Goal: Information Seeking & Learning: Find specific fact

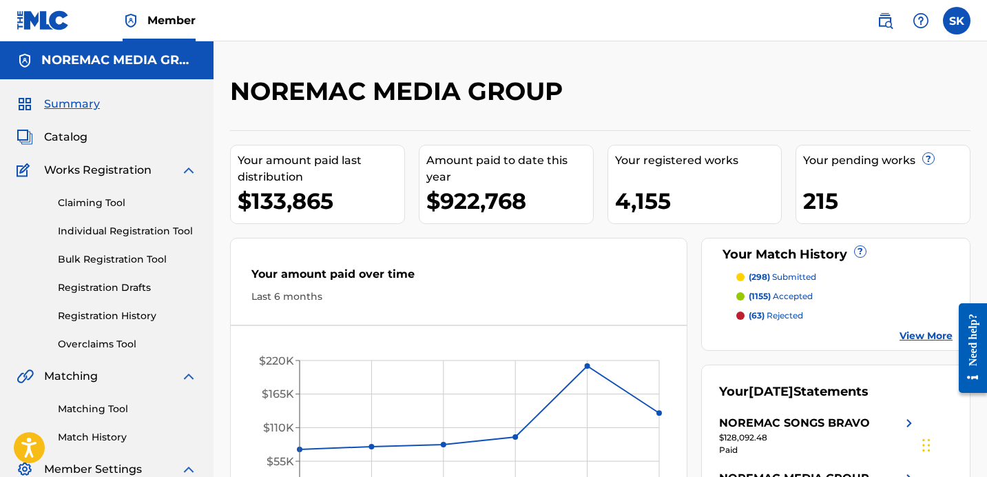
click at [94, 235] on link "Individual Registration Tool" at bounding box center [127, 231] width 139 height 14
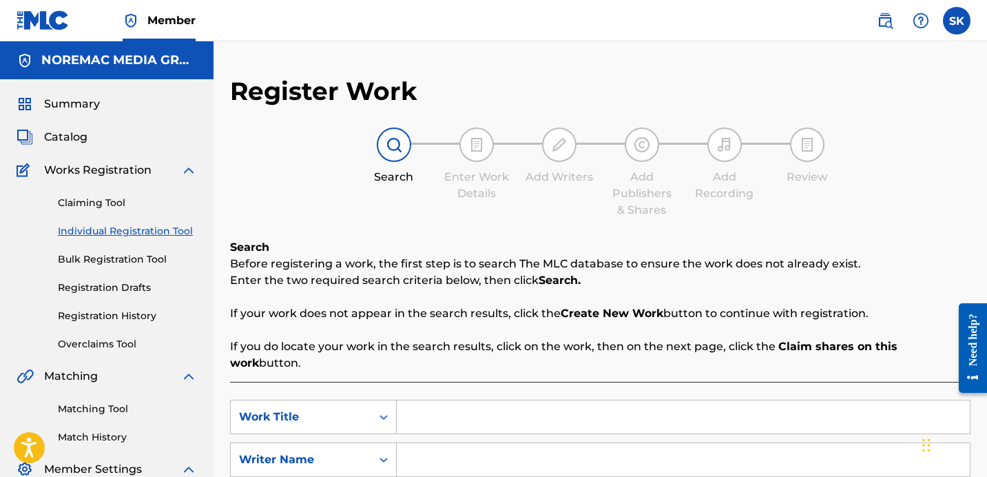
scroll to position [123, 0]
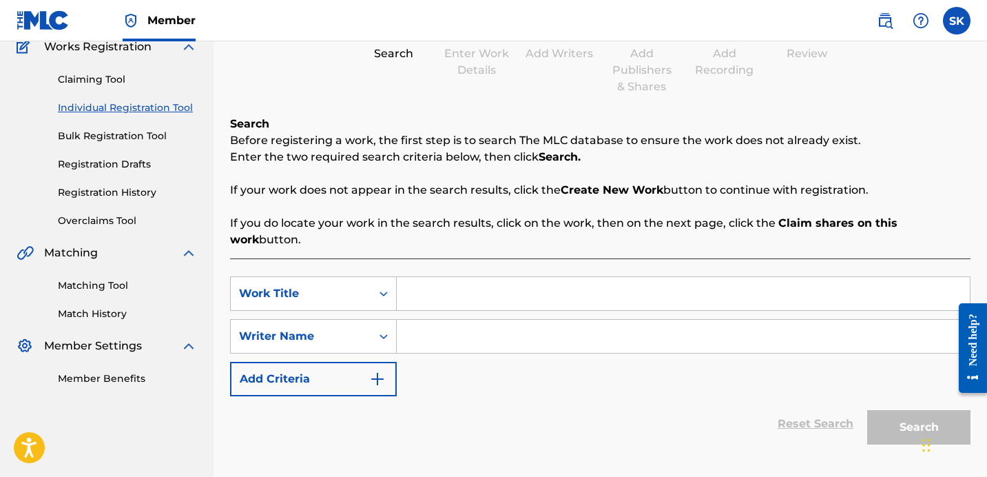
click at [439, 287] on input "Search Form" at bounding box center [683, 293] width 573 height 33
type input "underrated"
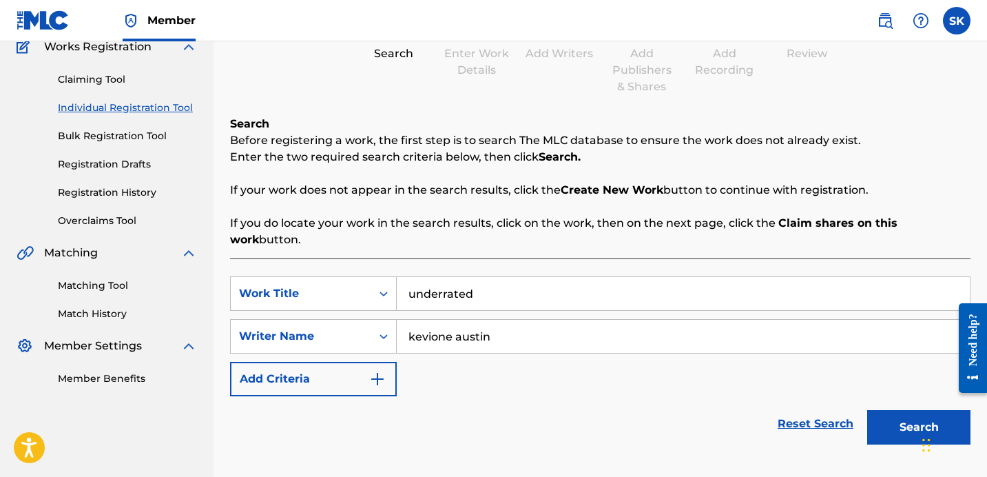
type input "kevione austin"
click at [867, 410] on button "Search" at bounding box center [918, 427] width 103 height 34
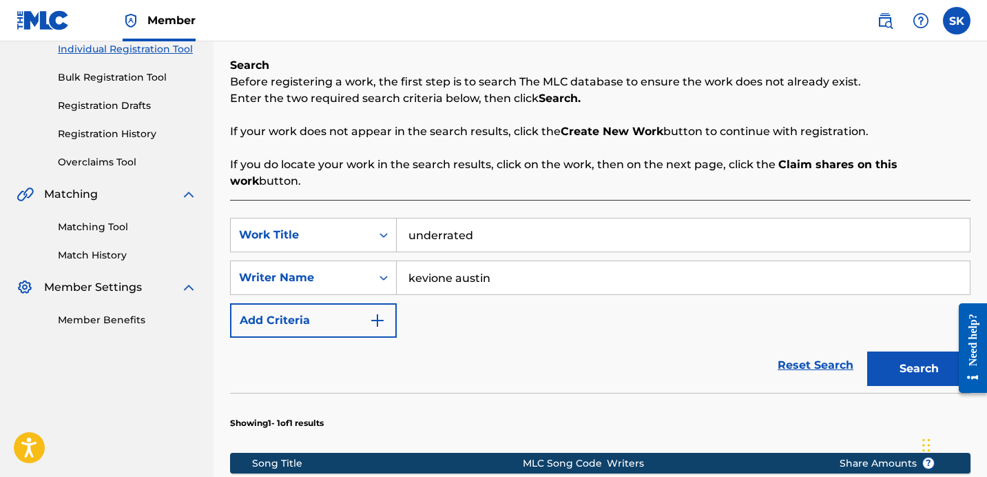
scroll to position [388, 0]
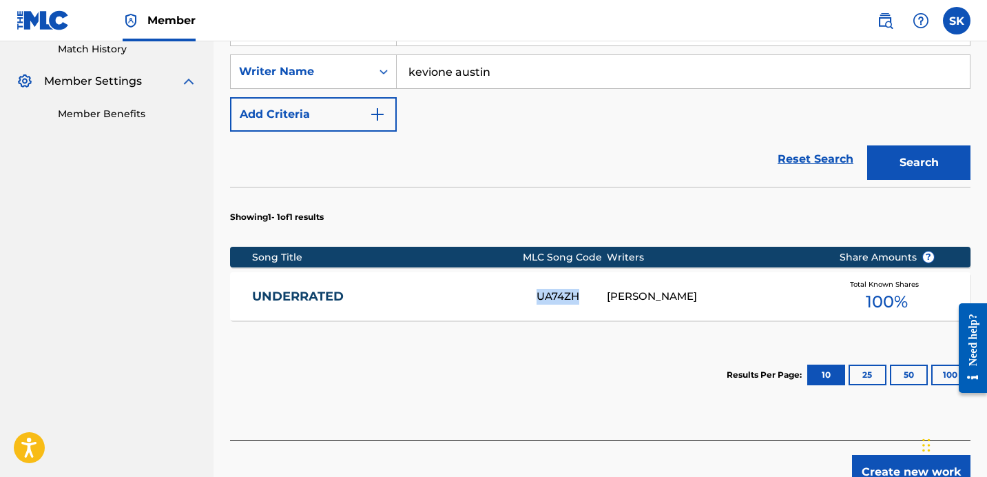
copy div "UA74ZH"
click at [543, 293] on div "UNDERRATED UA74ZH KEVIONE AUSTIN Total Known Shares 100 %" at bounding box center [600, 296] width 740 height 48
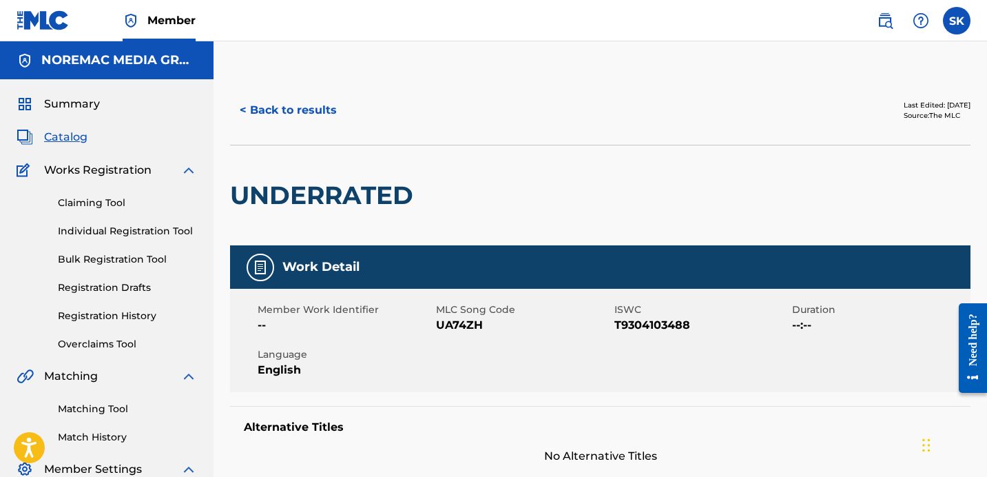
click at [282, 104] on button "< Back to results" at bounding box center [288, 110] width 116 height 34
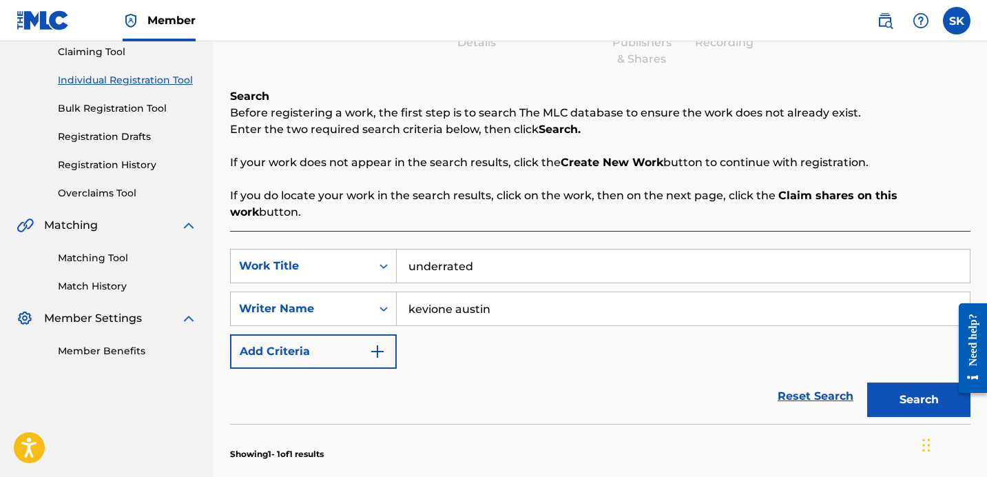
click at [494, 260] on input "underrated" at bounding box center [683, 265] width 573 height 33
click at [867, 382] on button "Search" at bounding box center [918, 399] width 103 height 34
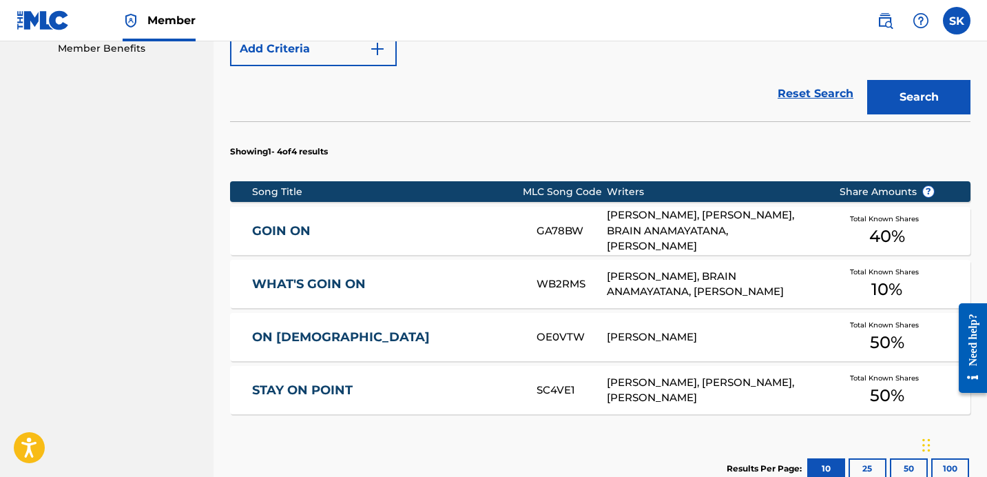
scroll to position [492, 0]
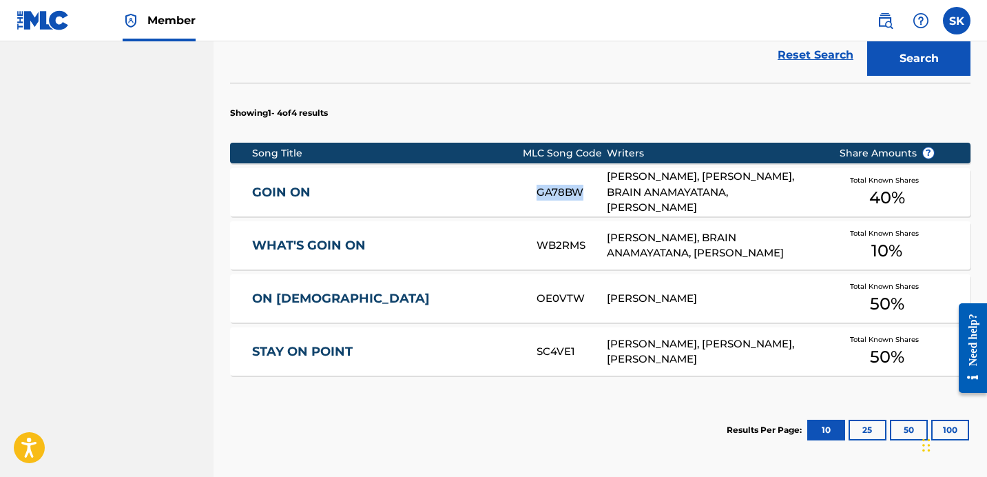
copy div "GA78BW"
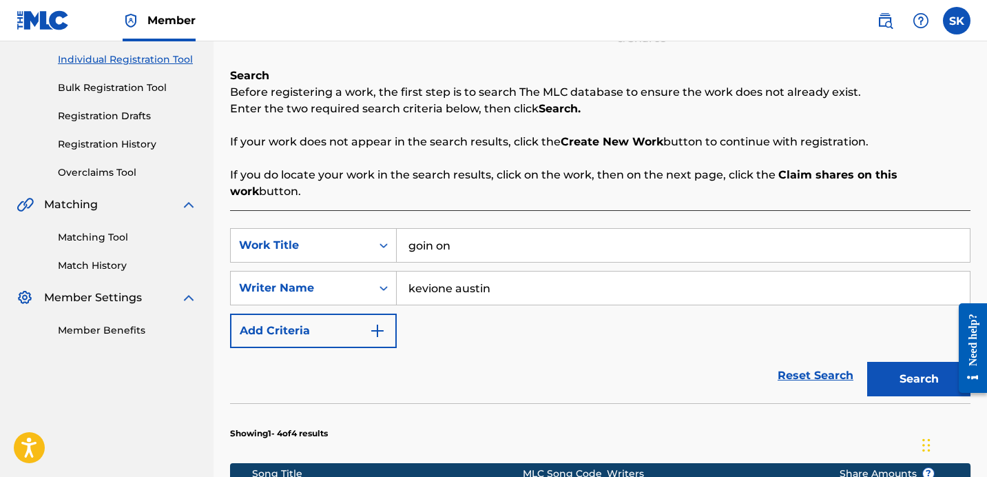
scroll to position [273, 0]
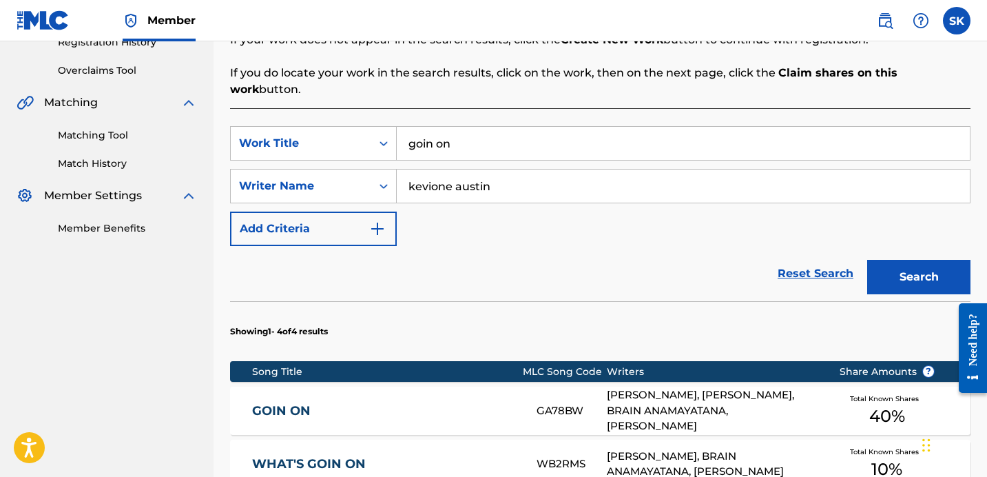
click at [468, 127] on input "goin on" at bounding box center [683, 143] width 573 height 33
click at [867, 260] on button "Search" at bounding box center [918, 277] width 103 height 34
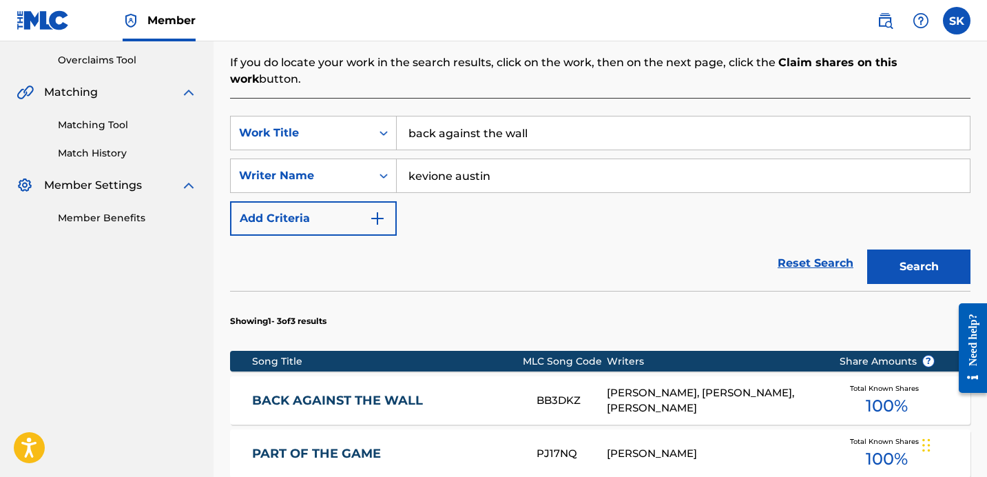
scroll to position [298, 0]
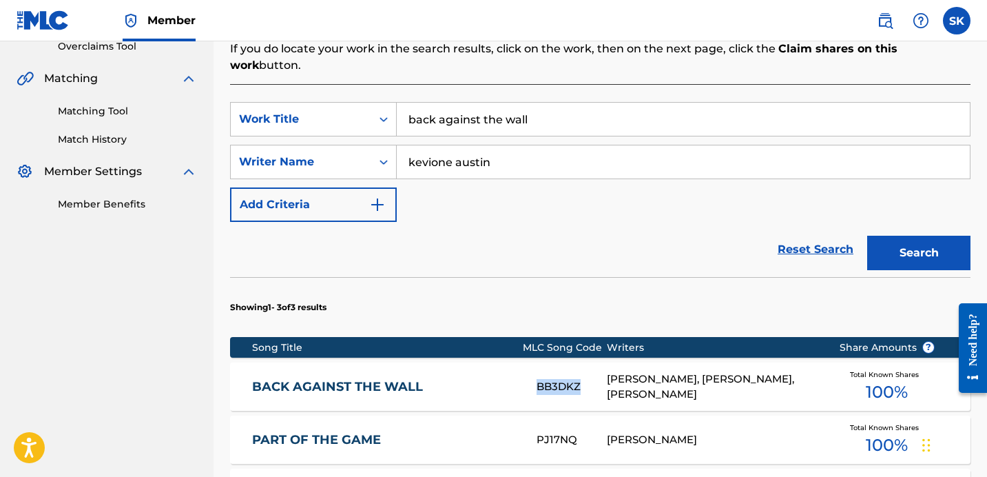
copy div "BB3DKZ"
click at [539, 106] on input "back against the wall" at bounding box center [683, 119] width 573 height 33
click at [867, 236] on button "Search" at bounding box center [918, 253] width 103 height 34
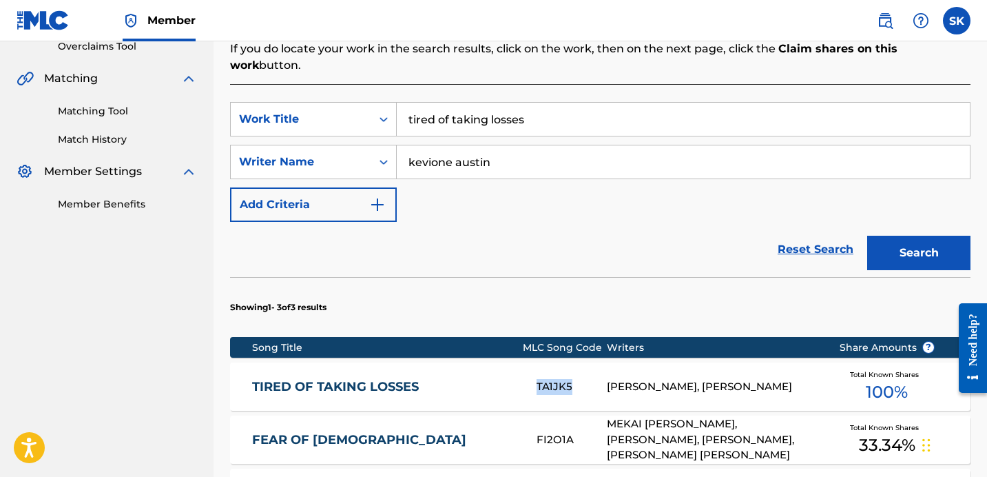
copy div "TA1JK5"
click at [536, 103] on input "tired of taking losses" at bounding box center [683, 119] width 573 height 33
click at [867, 236] on button "Search" at bounding box center [918, 253] width 103 height 34
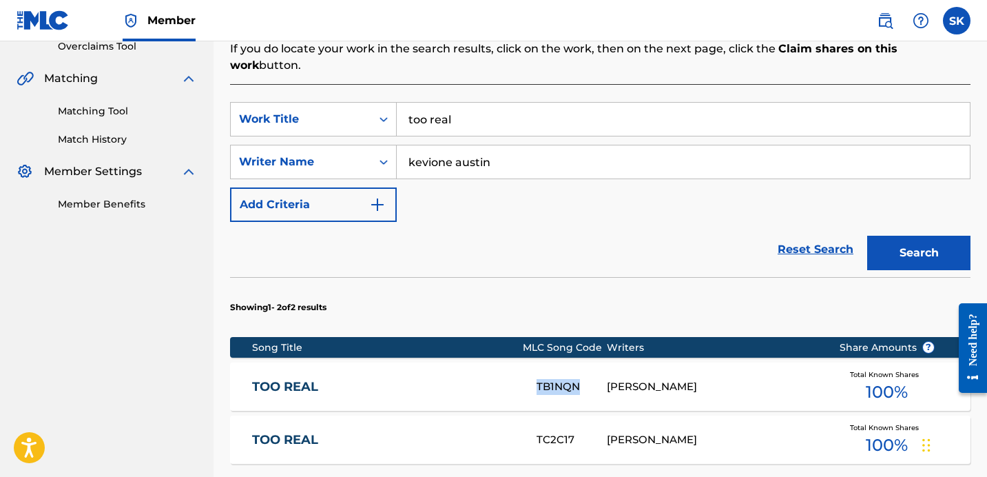
copy div "TB1NQN"
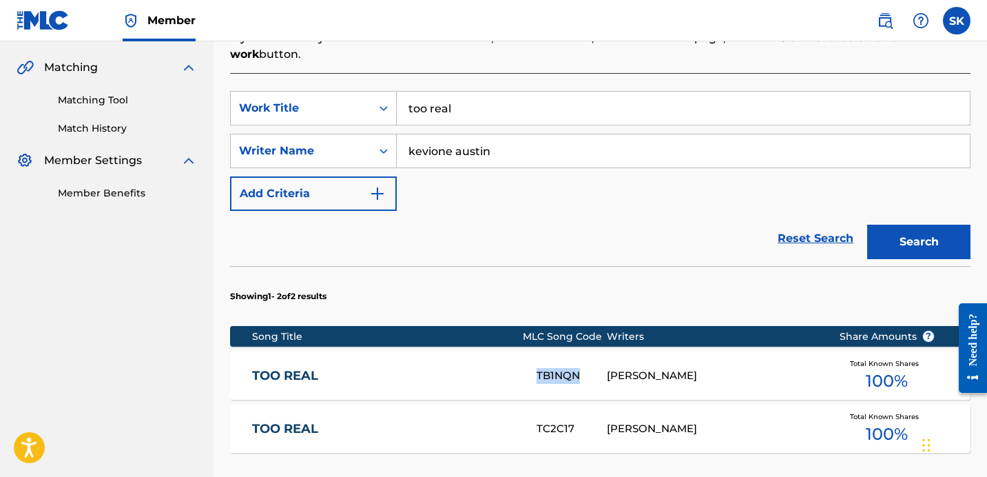
scroll to position [320, 0]
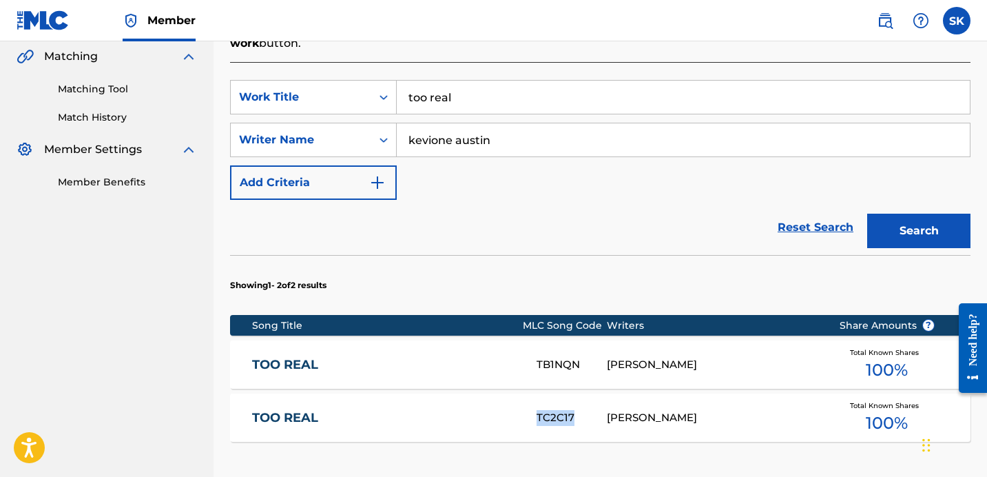
copy div "TC2C17"
click at [530, 81] on input "too real" at bounding box center [683, 97] width 573 height 33
click at [529, 81] on input "too real" at bounding box center [683, 97] width 573 height 33
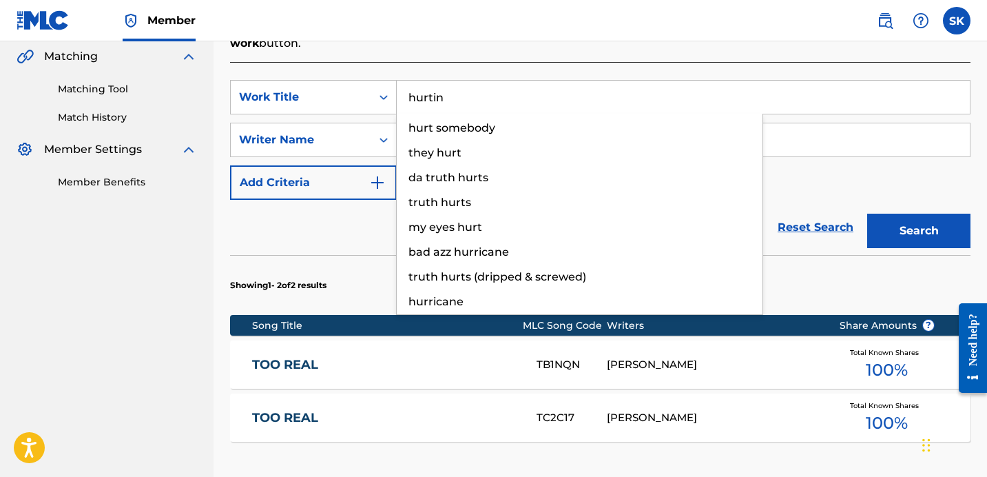
click at [867, 214] on button "Search" at bounding box center [918, 231] width 103 height 34
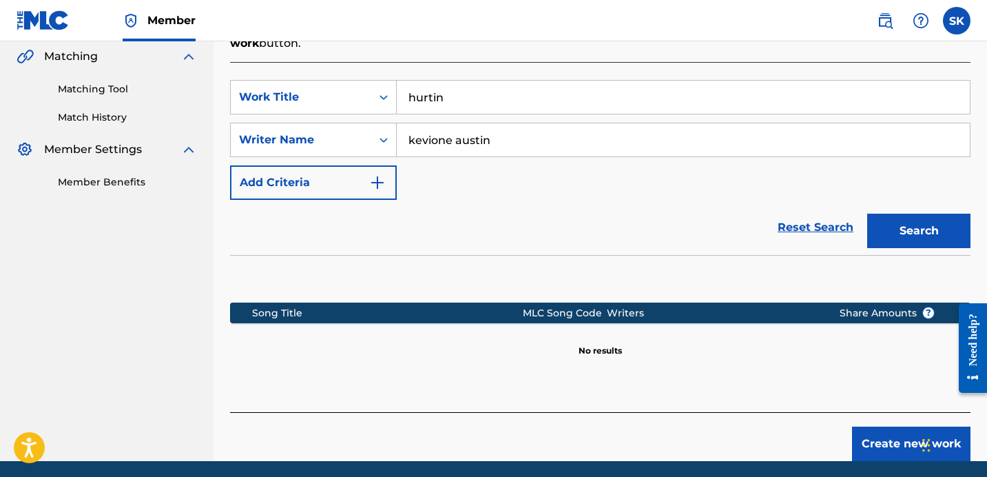
click at [908, 222] on button "Search" at bounding box center [918, 231] width 103 height 34
click at [515, 81] on input "hurtin" at bounding box center [683, 97] width 573 height 33
click at [867, 214] on button "Search" at bounding box center [918, 231] width 103 height 34
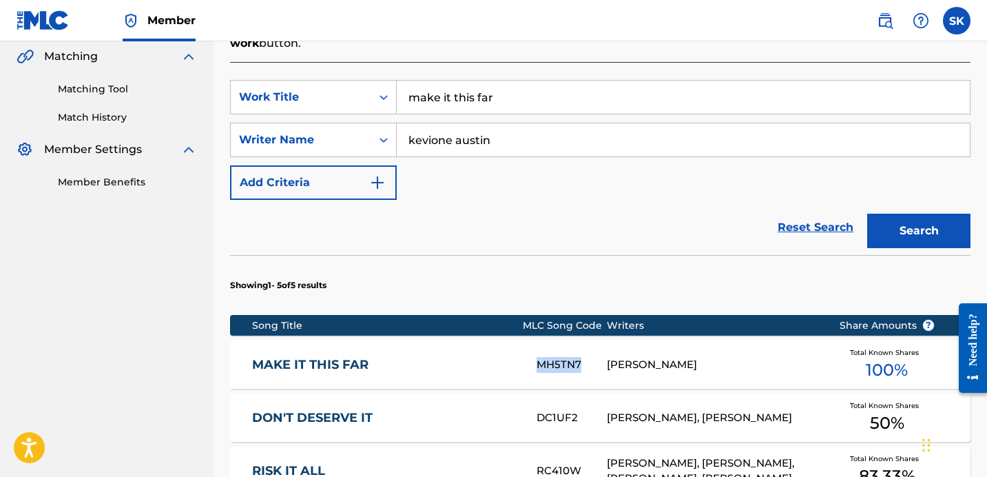
copy div "MH5TN7"
click at [568, 90] on input "make it this far" at bounding box center [683, 97] width 573 height 33
click at [566, 90] on input "make it this far" at bounding box center [683, 97] width 573 height 33
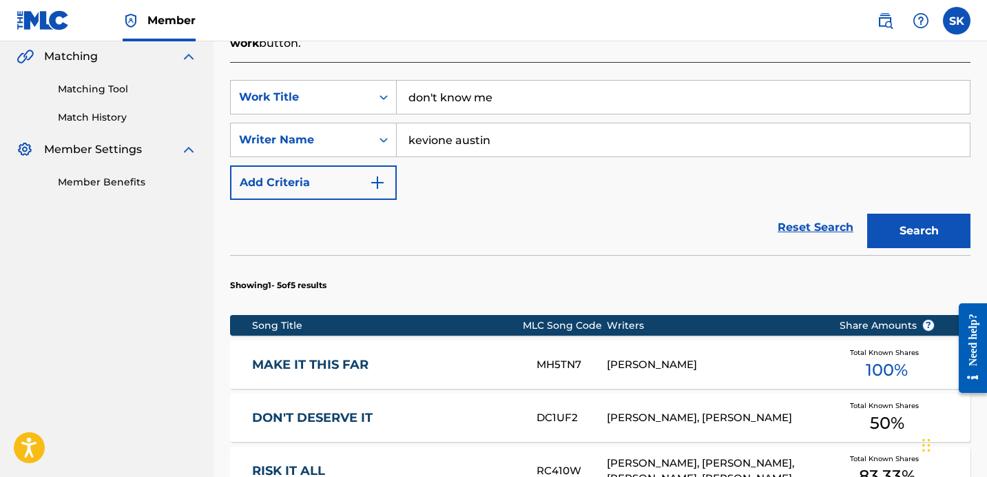
click at [867, 214] on button "Search" at bounding box center [918, 231] width 103 height 34
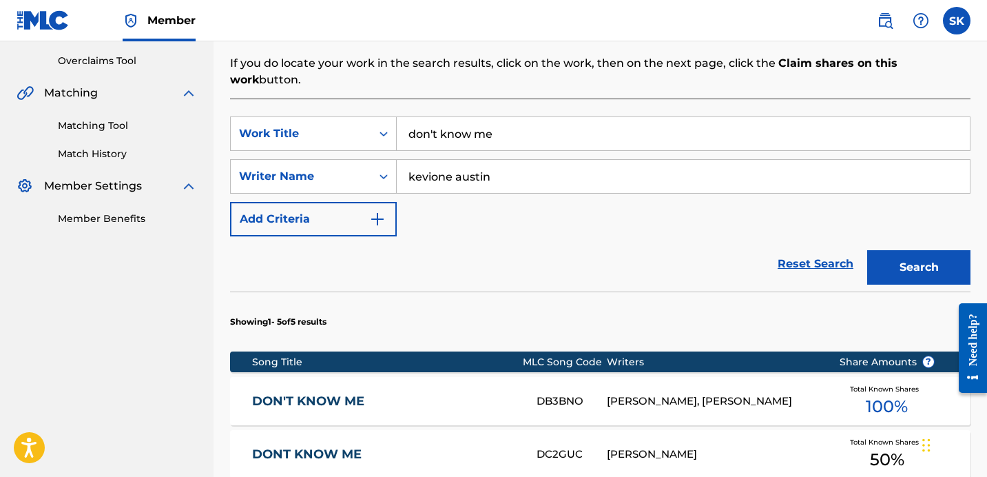
drag, startPoint x: 579, startPoint y: 236, endPoint x: 577, endPoint y: 243, distance: 7.9
click at [580, 236] on div "Reset Search Search" at bounding box center [600, 263] width 740 height 55
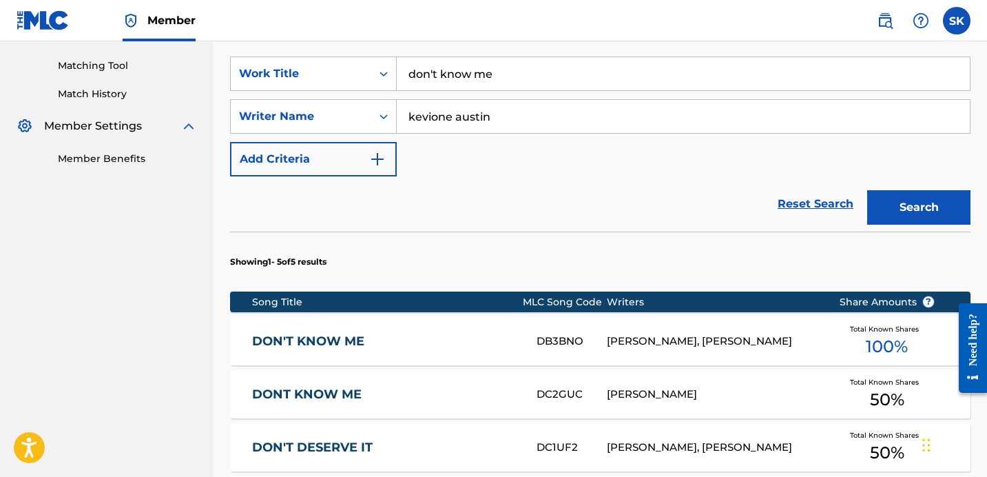
scroll to position [388, 0]
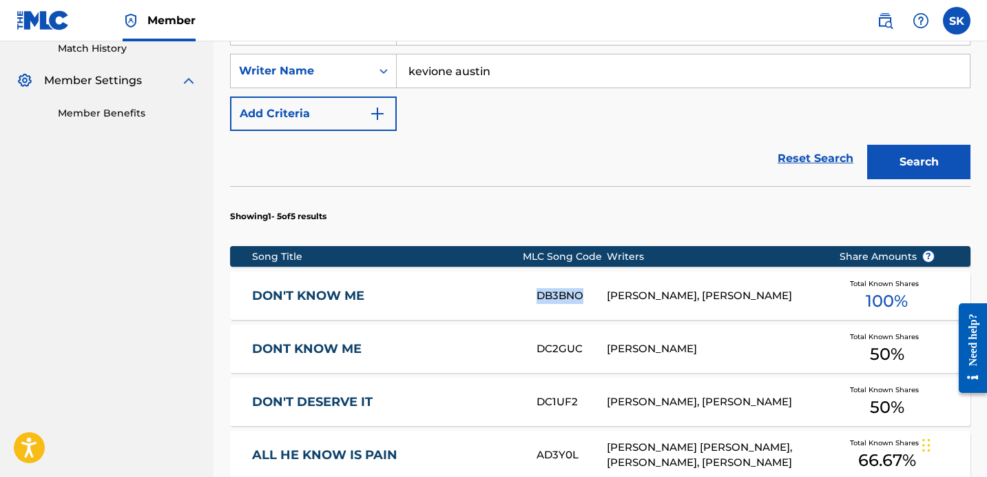
copy div "DB3BNO"
copy div "DC2GUC"
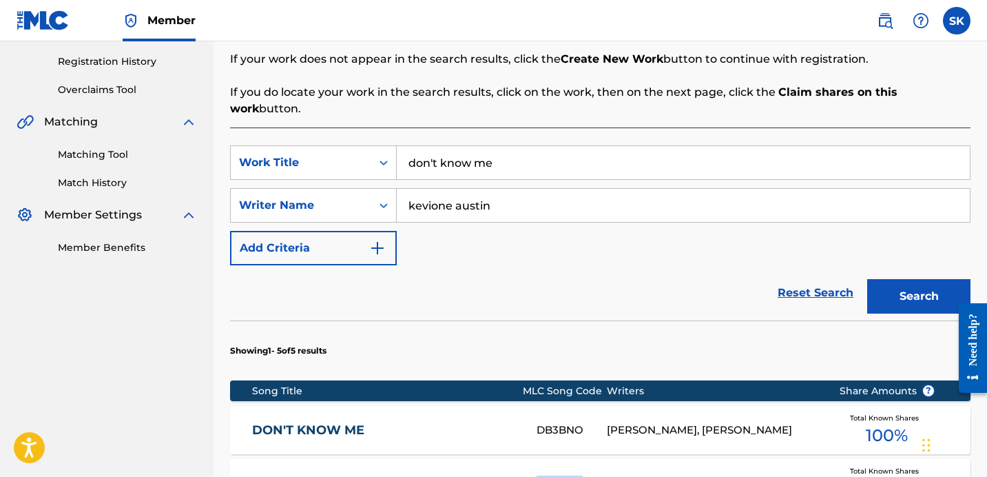
click at [510, 146] on input "don't know me" at bounding box center [683, 162] width 573 height 33
click at [867, 279] on button "Search" at bounding box center [918, 296] width 103 height 34
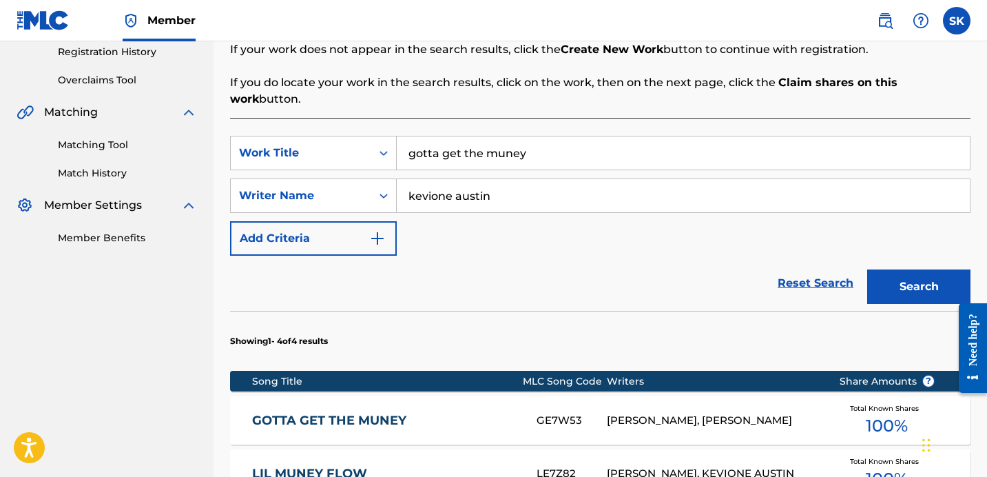
scroll to position [278, 0]
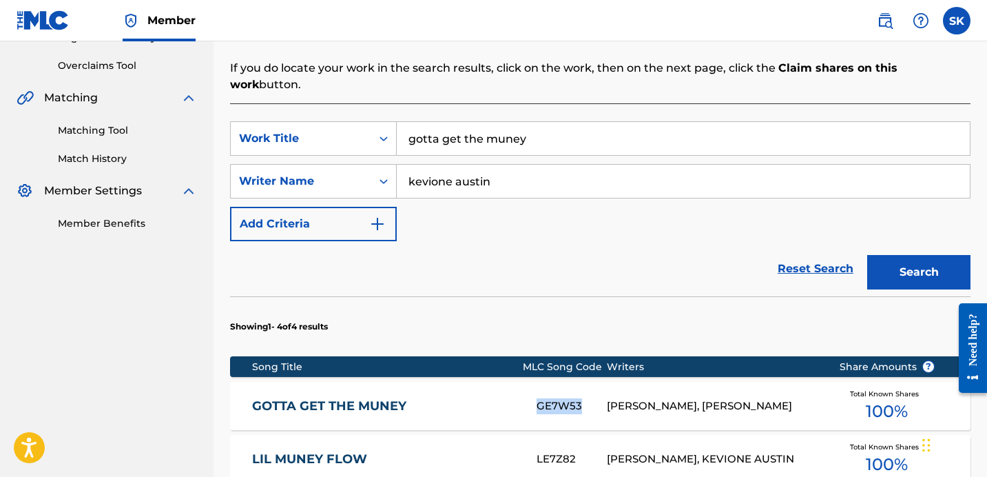
copy div "GE7W53"
click at [478, 134] on input "gotta get the muney" at bounding box center [683, 138] width 573 height 33
click at [479, 133] on input "gotta get the muney" at bounding box center [683, 138] width 573 height 33
click at [867, 255] on button "Search" at bounding box center [918, 272] width 103 height 34
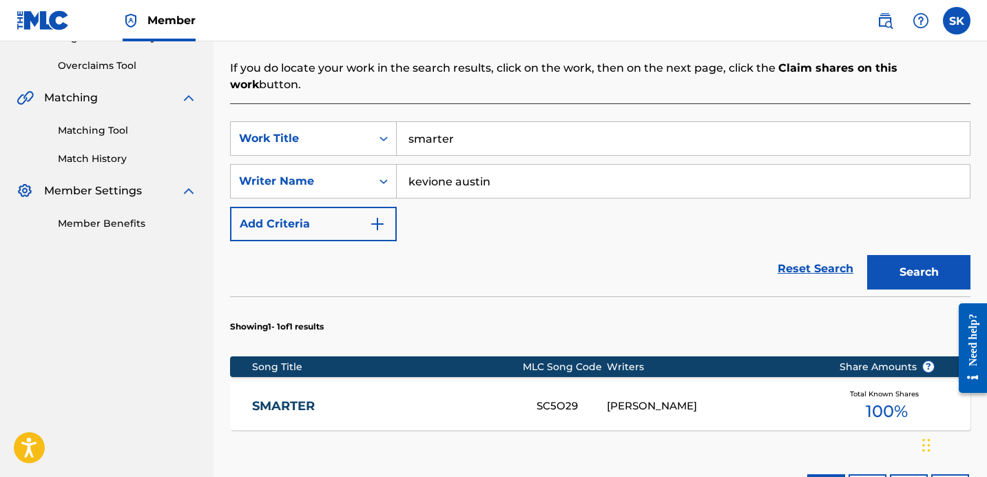
click at [500, 127] on input "smarter" at bounding box center [683, 138] width 573 height 33
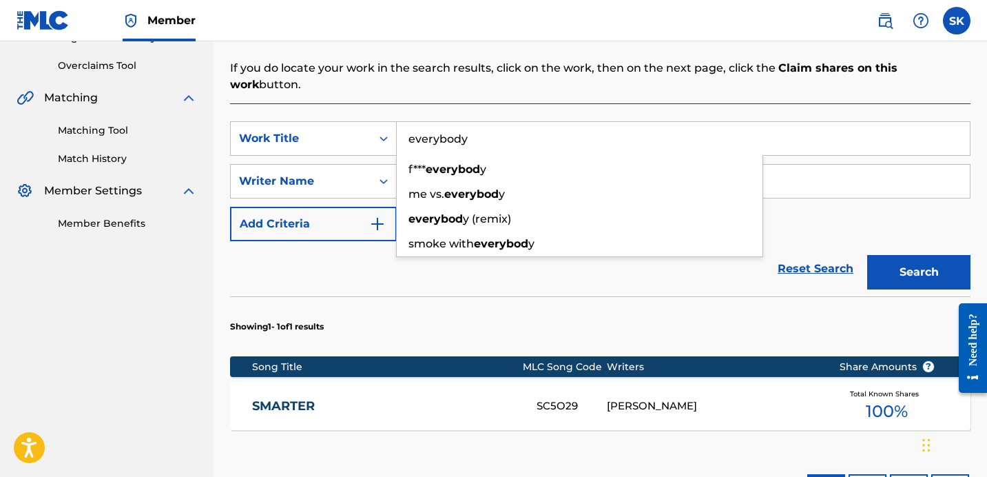
click at [867, 255] on button "Search" at bounding box center [918, 272] width 103 height 34
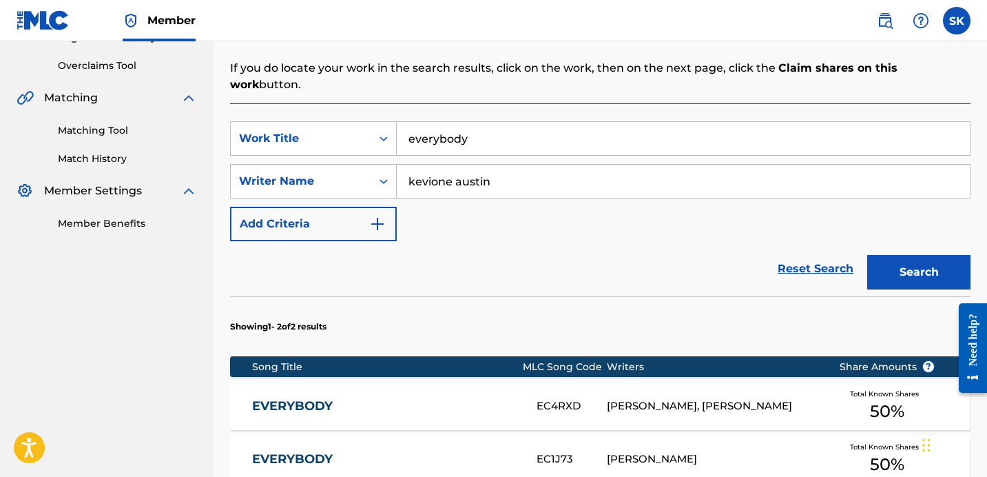
click at [867, 255] on button "Search" at bounding box center [918, 272] width 103 height 34
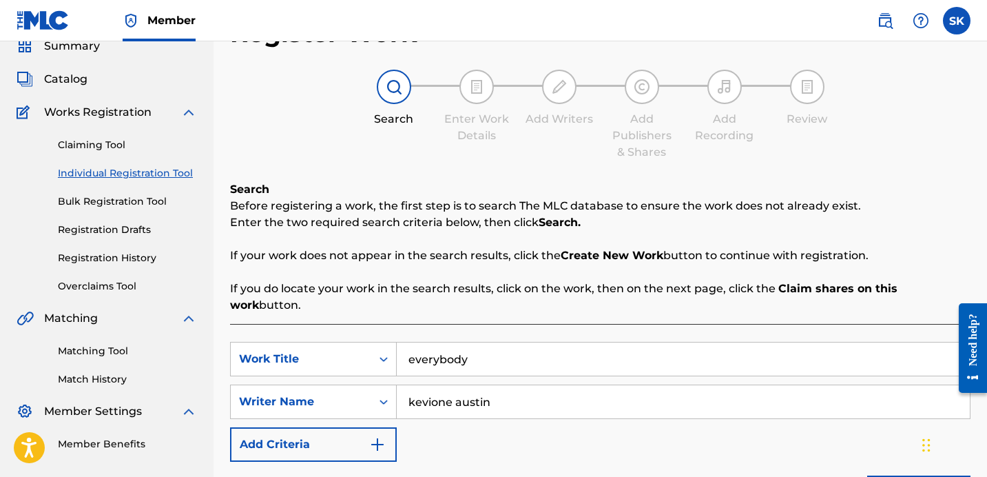
scroll to position [268, 0]
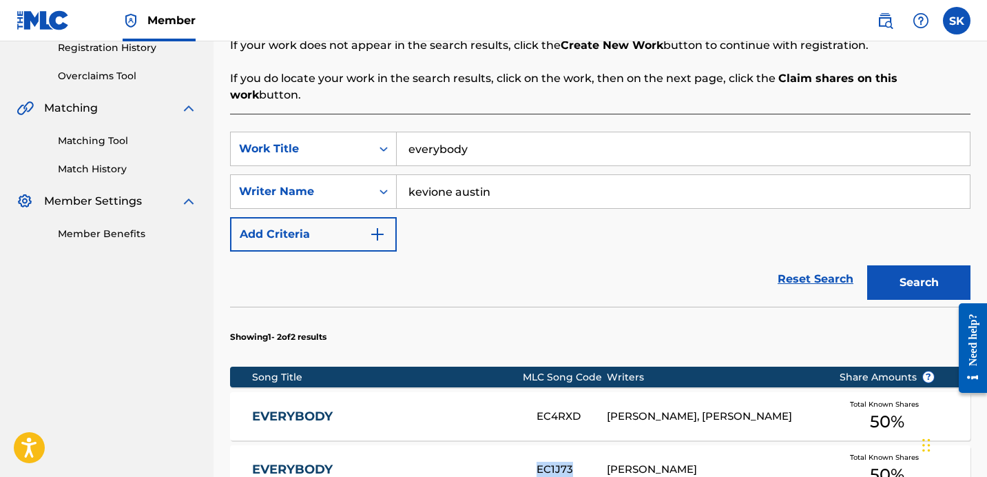
click at [470, 175] on input "kevione austin" at bounding box center [683, 191] width 573 height 33
click at [475, 147] on input "everybody" at bounding box center [683, 148] width 573 height 33
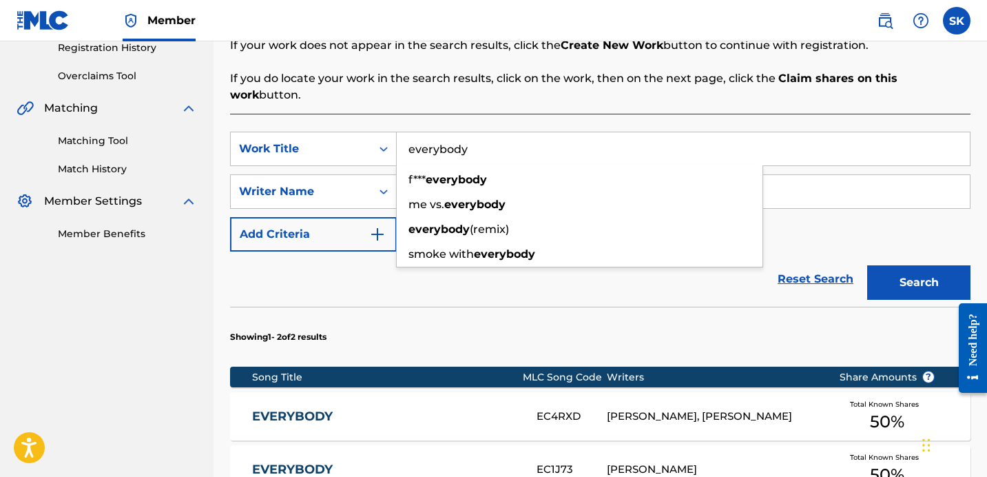
click at [475, 146] on input "everybody" at bounding box center [683, 148] width 573 height 33
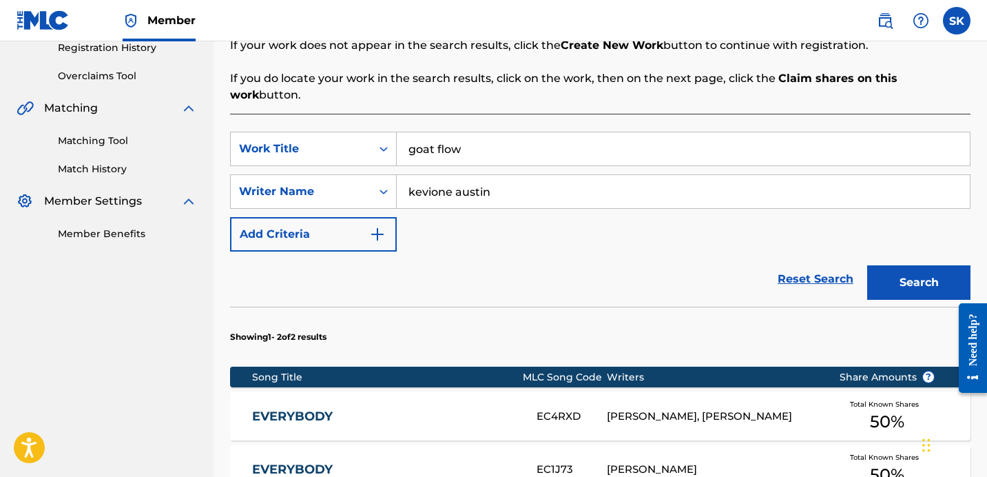
click at [867, 265] on button "Search" at bounding box center [918, 282] width 103 height 34
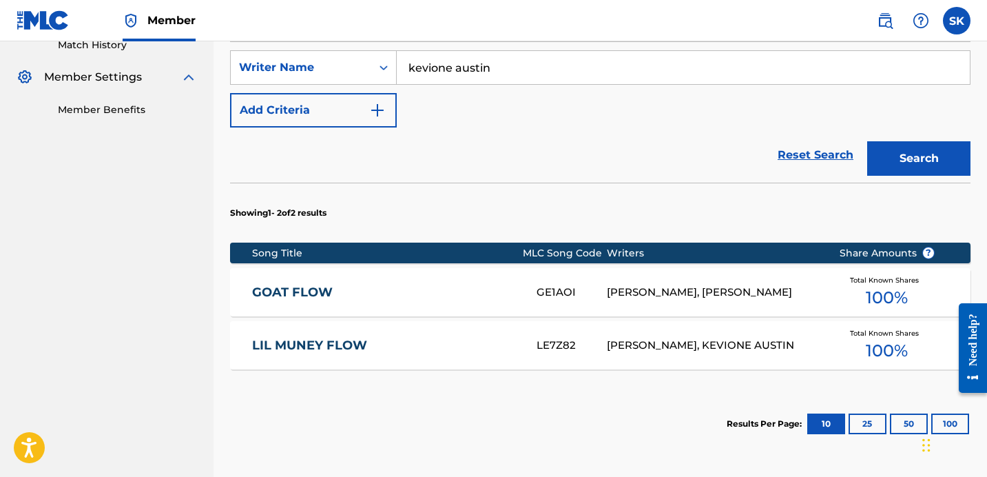
click at [965, 196] on section "Showing 1 - 2 of 2 results" at bounding box center [600, 209] width 740 height 53
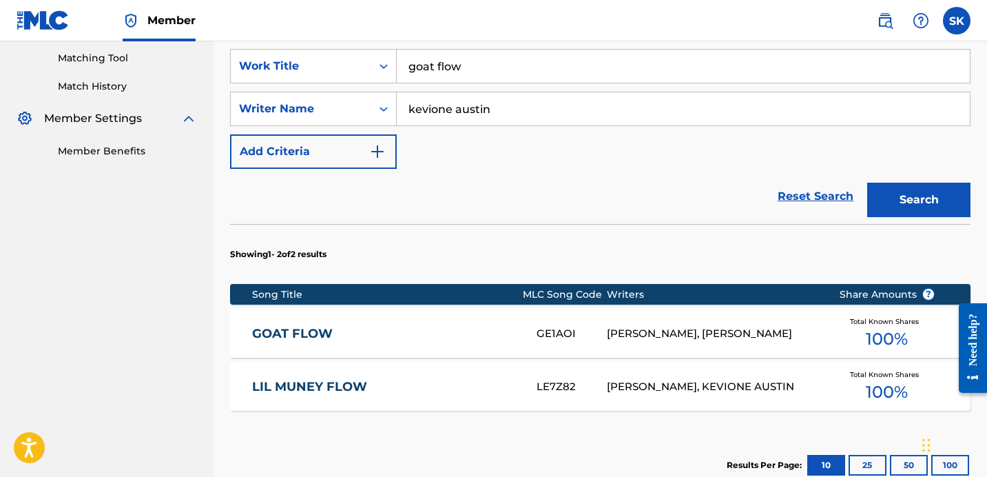
scroll to position [342, 0]
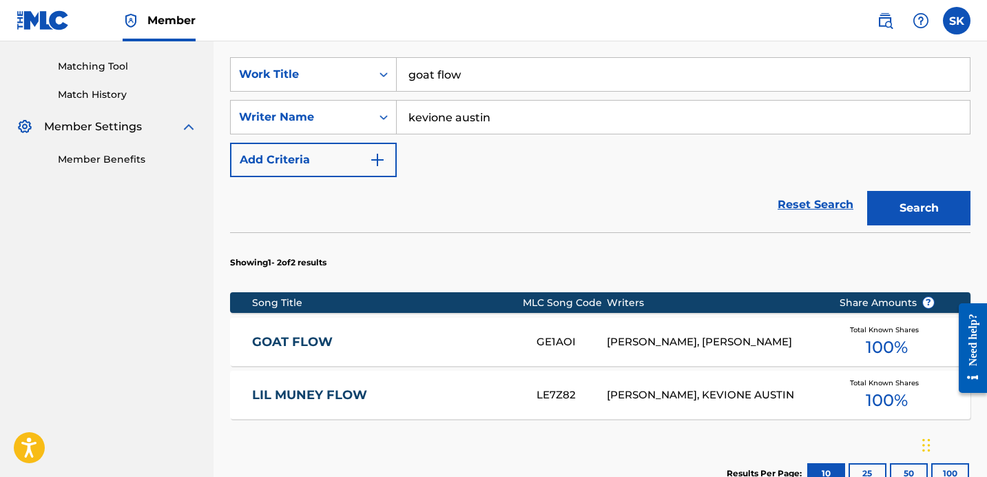
click at [523, 65] on input "goat flow" at bounding box center [683, 74] width 573 height 33
click at [867, 191] on button "Search" at bounding box center [918, 208] width 103 height 34
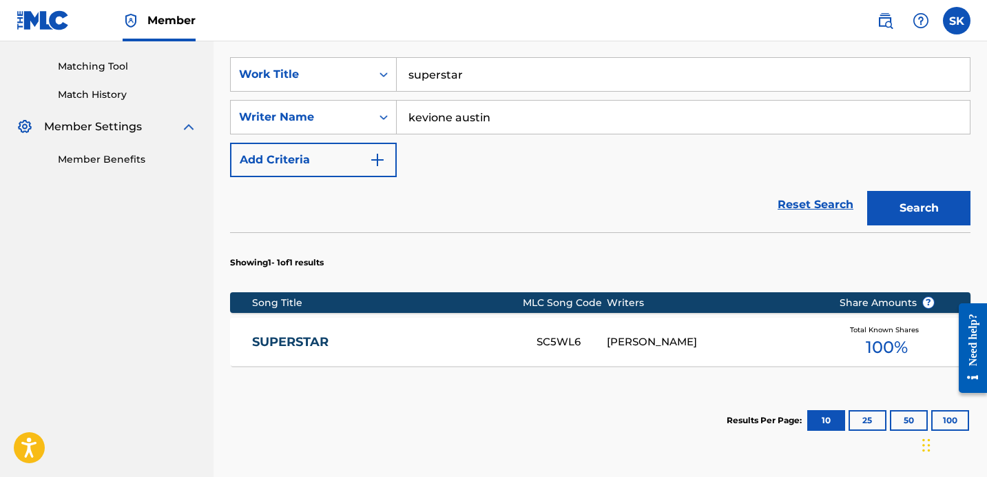
click at [602, 72] on input "superstar" at bounding box center [683, 74] width 573 height 33
click at [867, 191] on button "Search" at bounding box center [918, 208] width 103 height 34
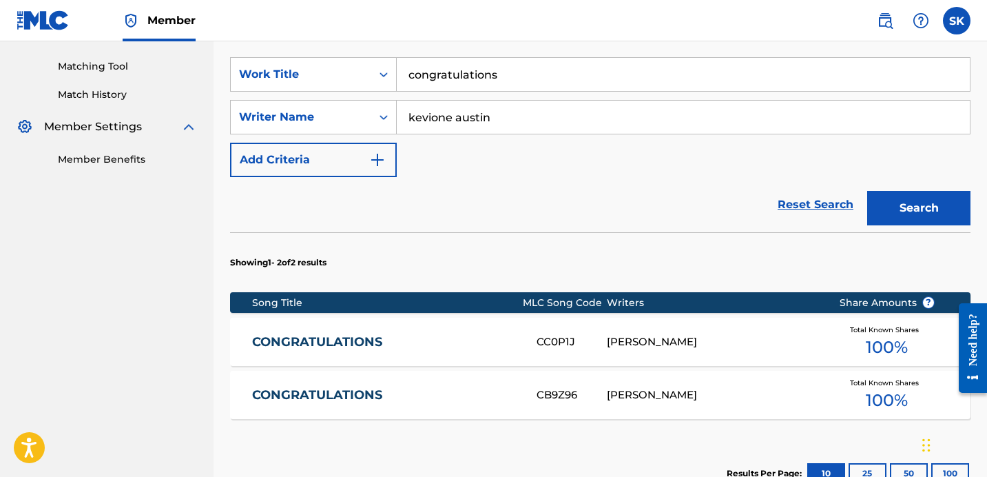
click at [582, 58] on input "congratulations" at bounding box center [683, 74] width 573 height 33
click at [581, 58] on input "congratulations" at bounding box center [683, 74] width 573 height 33
type input "part of the game"
click at [867, 191] on button "Search" at bounding box center [918, 208] width 103 height 34
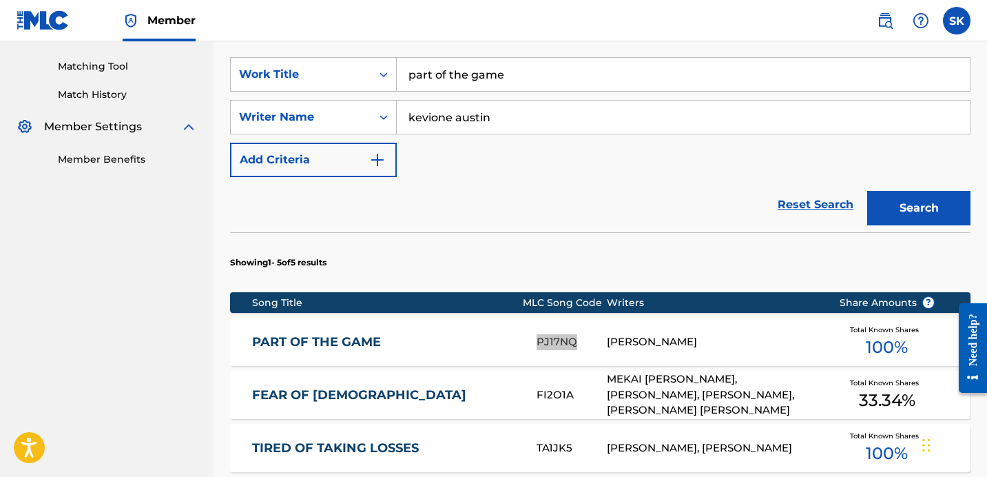
drag, startPoint x: 554, startPoint y: 318, endPoint x: 549, endPoint y: 331, distance: 14.8
click at [549, 334] on div "PJ17NQ" at bounding box center [572, 342] width 70 height 16
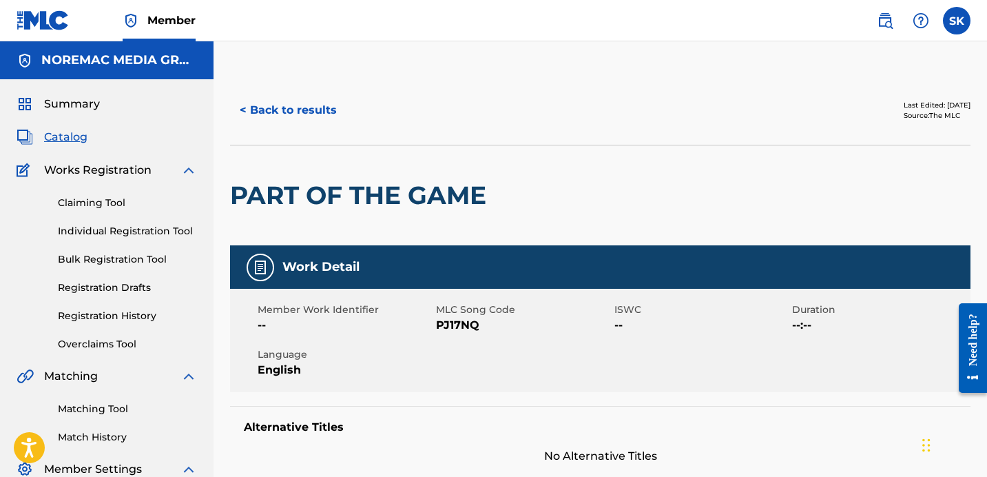
click at [301, 121] on button "< Back to results" at bounding box center [288, 110] width 116 height 34
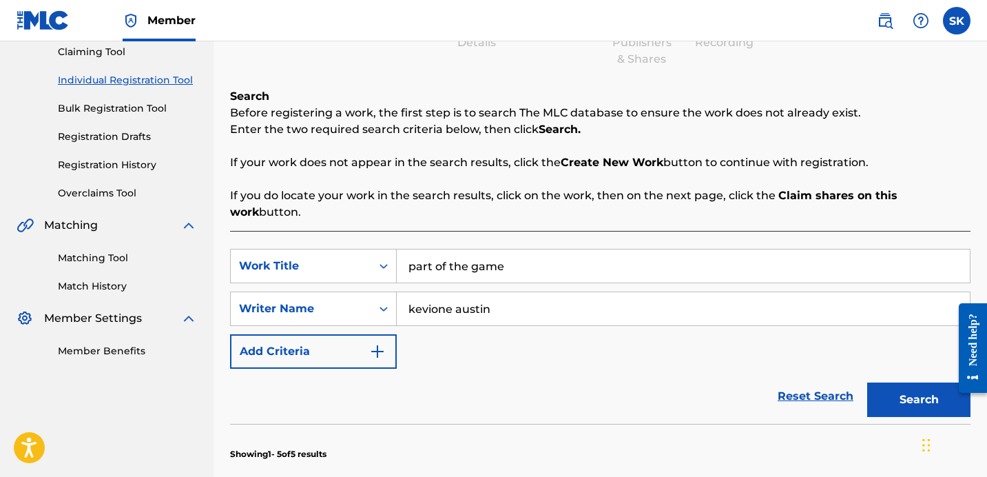
click at [610, 368] on div "Reset Search Search" at bounding box center [600, 395] width 740 height 55
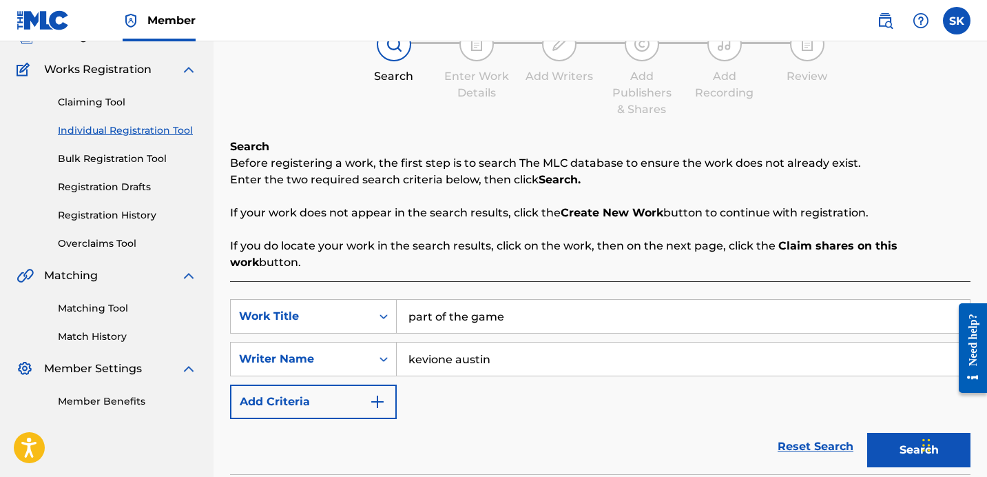
scroll to position [171, 0]
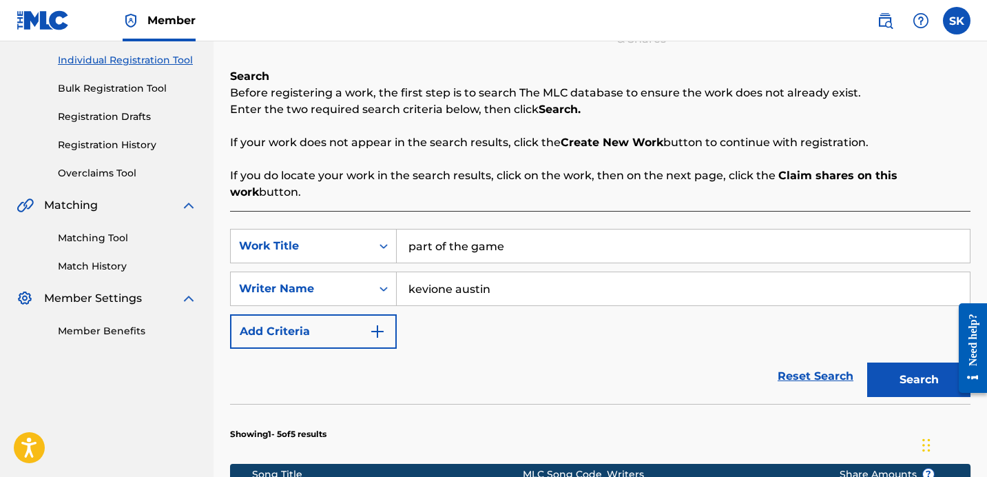
click at [508, 229] on input "part of the game" at bounding box center [683, 245] width 573 height 33
click at [510, 229] on input "part of the game" at bounding box center [683, 245] width 573 height 33
click at [508, 229] on input "part of the game" at bounding box center [683, 245] width 573 height 33
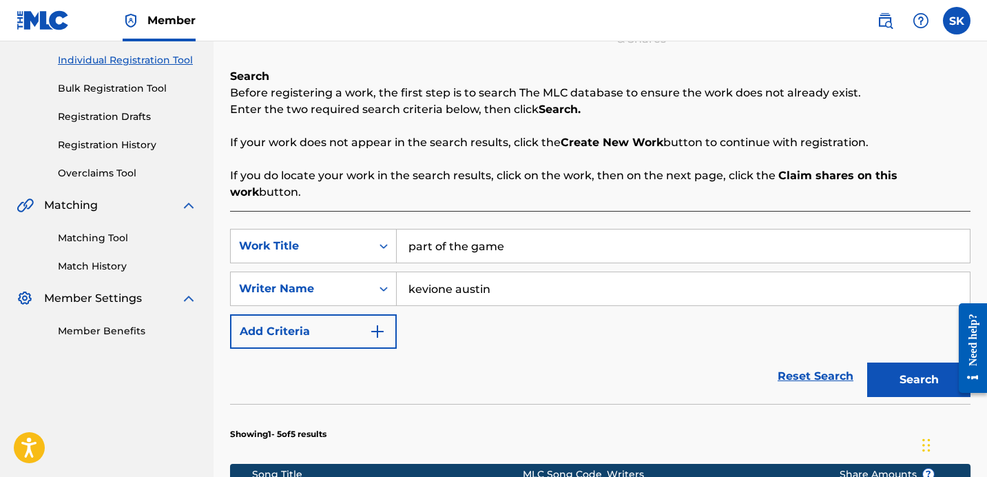
click at [508, 229] on input "part of the game" at bounding box center [683, 245] width 573 height 33
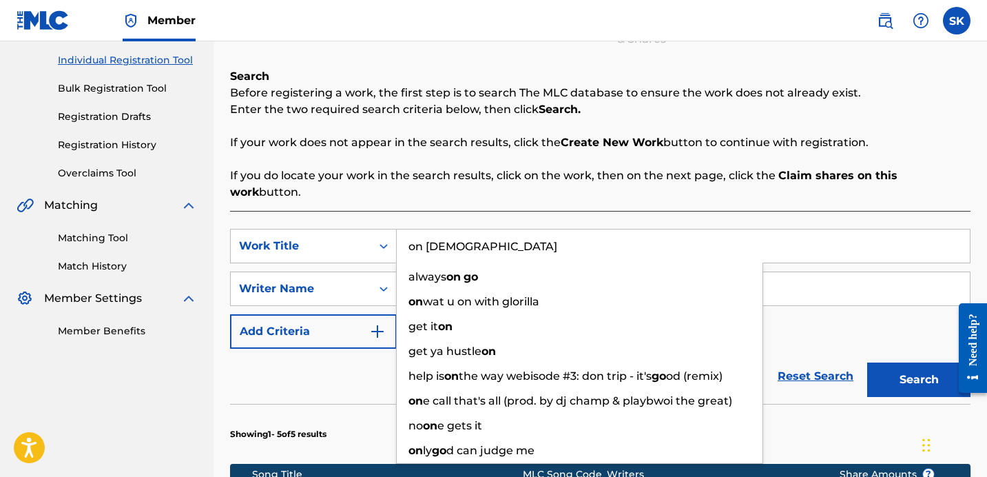
click at [867, 362] on button "Search" at bounding box center [918, 379] width 103 height 34
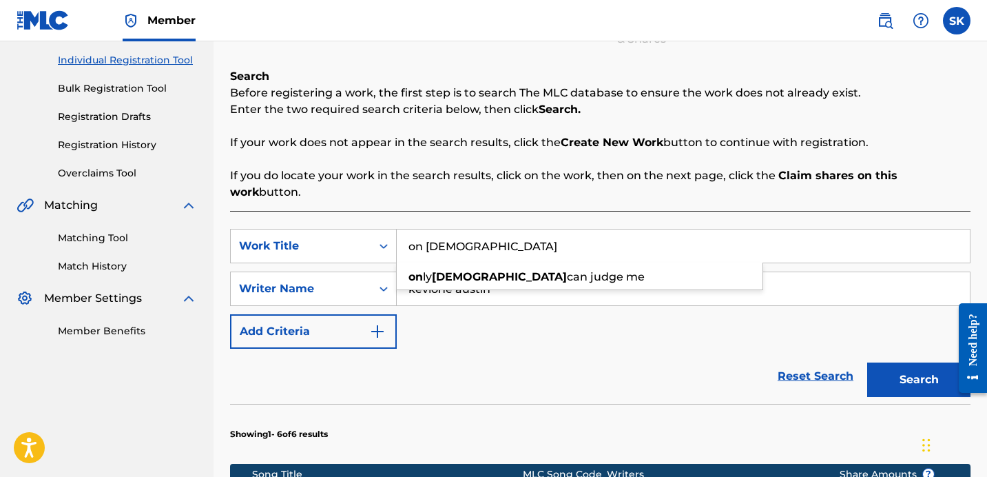
click at [535, 171] on p "If you do locate your work in the search results, click on the work, then on th…" at bounding box center [600, 183] width 740 height 33
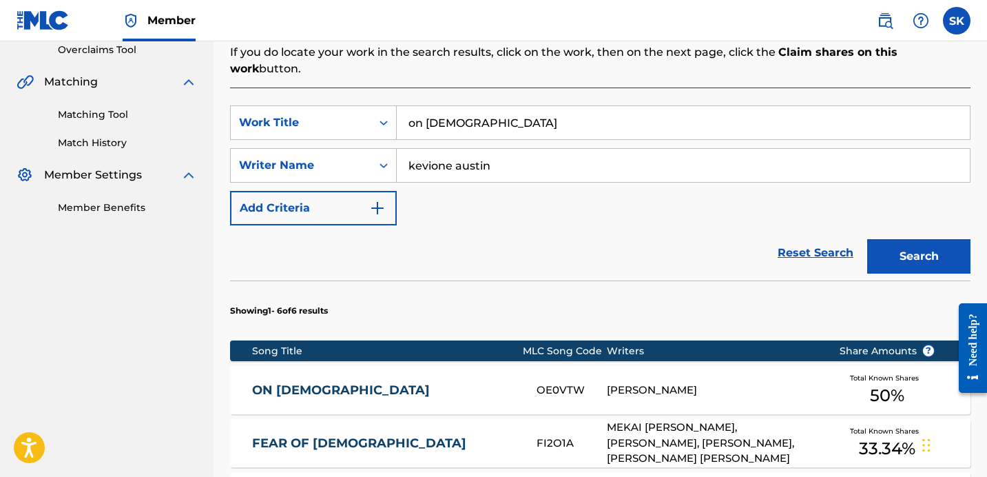
scroll to position [318, 0]
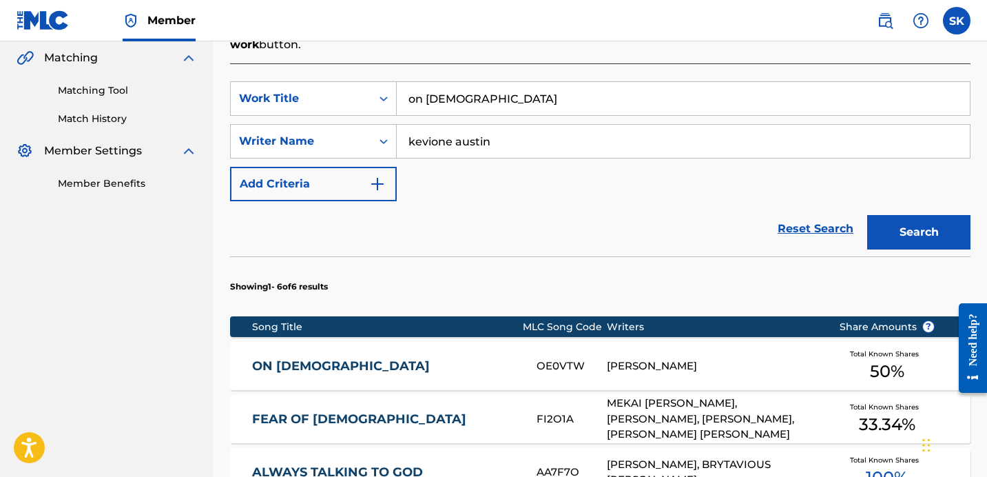
click at [512, 88] on input "on [DEMOGRAPHIC_DATA]" at bounding box center [683, 98] width 573 height 33
click at [867, 215] on button "Search" at bounding box center [918, 232] width 103 height 34
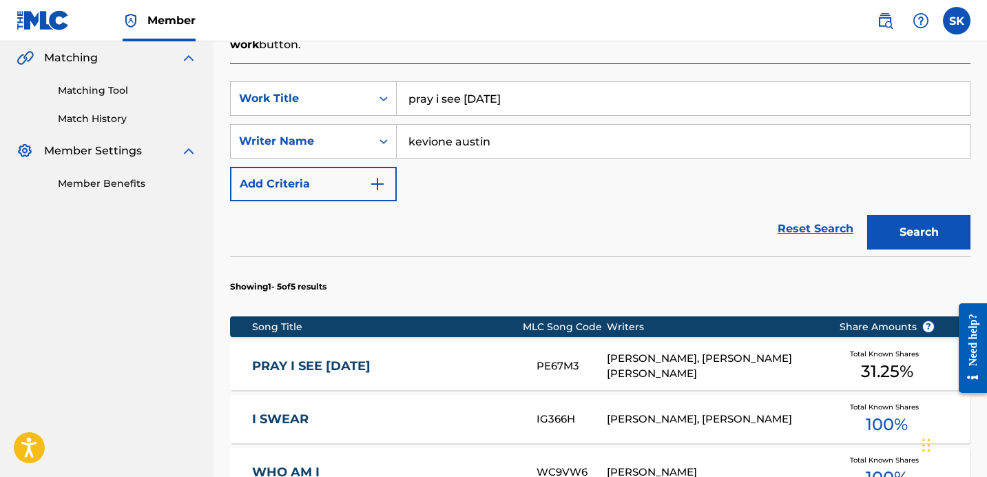
click at [475, 82] on input "pray i see [DATE]" at bounding box center [683, 98] width 573 height 33
click at [867, 215] on button "Search" at bounding box center [918, 232] width 103 height 34
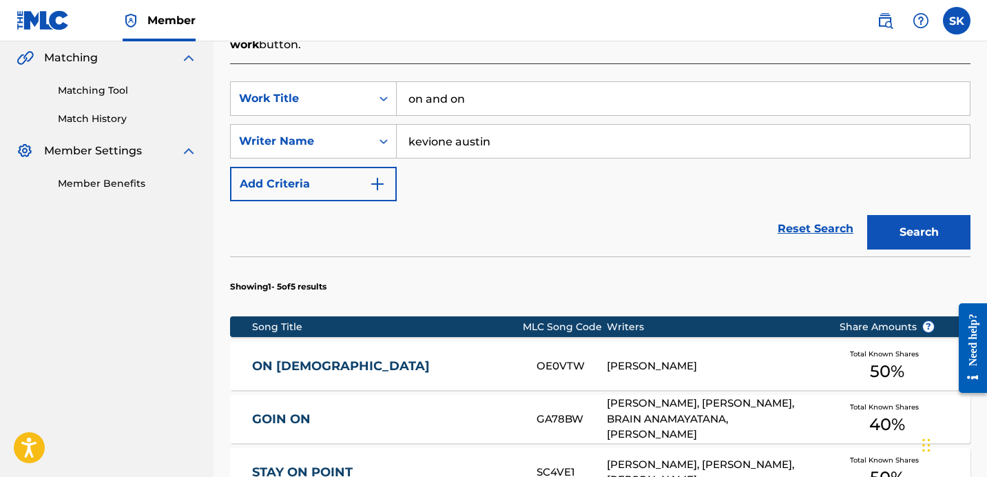
click at [551, 82] on input "on and on" at bounding box center [683, 98] width 573 height 33
click at [550, 82] on input "on and on" at bounding box center [683, 98] width 573 height 33
click at [867, 215] on button "Search" at bounding box center [918, 232] width 103 height 34
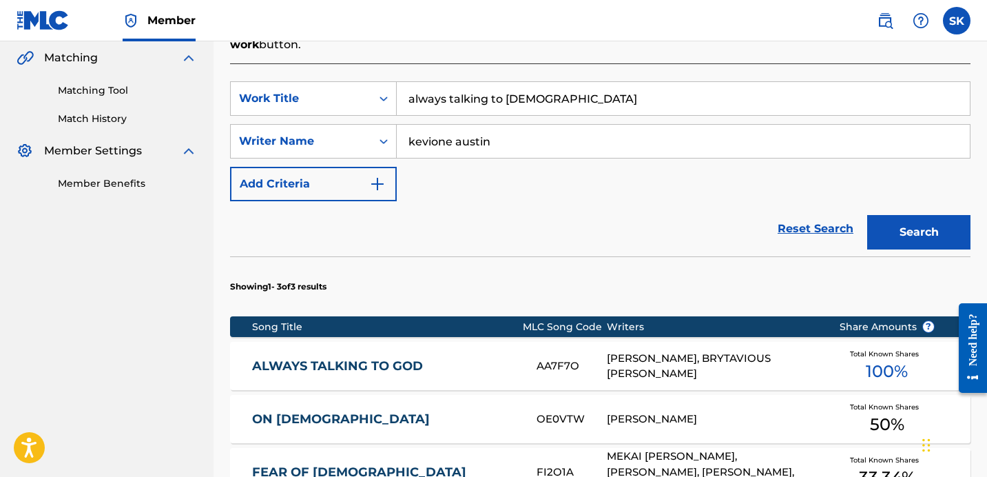
click at [503, 94] on input "always talking to [DEMOGRAPHIC_DATA]" at bounding box center [683, 98] width 573 height 33
click at [504, 93] on input "always talking to [DEMOGRAPHIC_DATA]" at bounding box center [683, 98] width 573 height 33
click at [867, 215] on button "Search" at bounding box center [918, 232] width 103 height 34
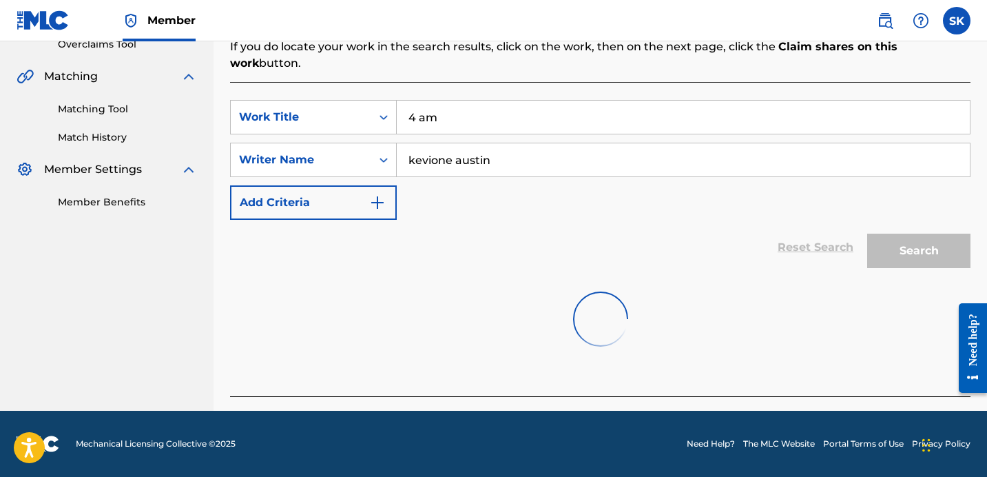
scroll to position [283, 0]
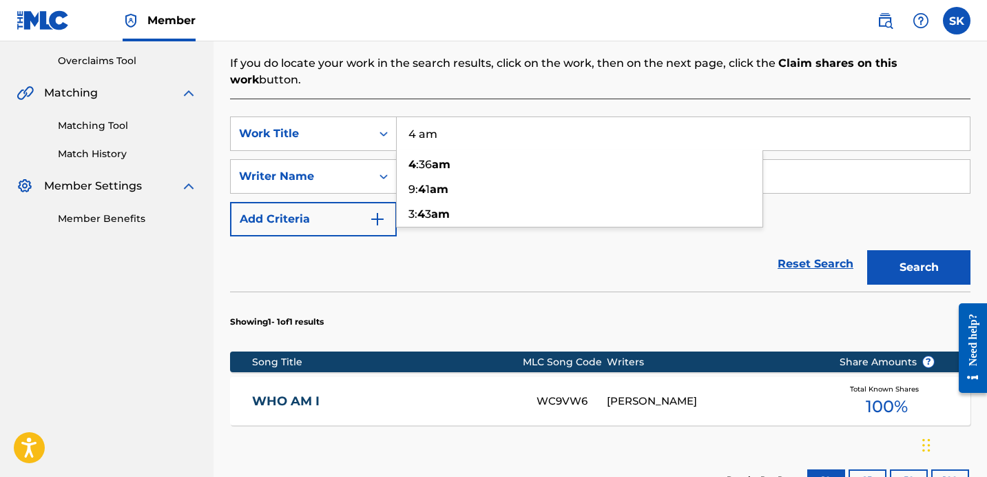
click at [475, 291] on section "Showing 1 - 1 of 1 results" at bounding box center [600, 317] width 740 height 53
click at [933, 251] on button "Search" at bounding box center [918, 267] width 103 height 34
click at [554, 124] on input "4 am" at bounding box center [683, 133] width 573 height 33
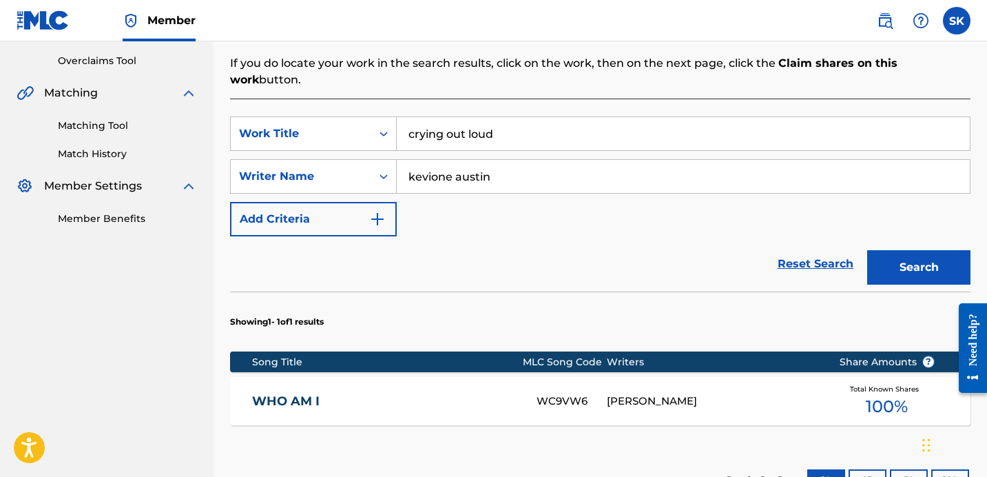
click at [867, 250] on button "Search" at bounding box center [918, 267] width 103 height 34
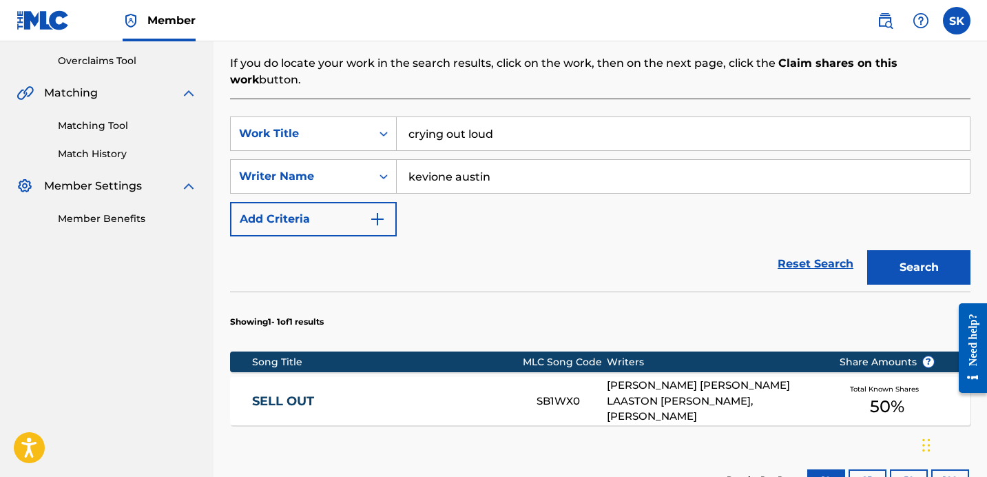
click at [579, 117] on input "crying out loud" at bounding box center [683, 133] width 573 height 33
click at [618, 127] on input "crying out loud" at bounding box center [683, 133] width 573 height 33
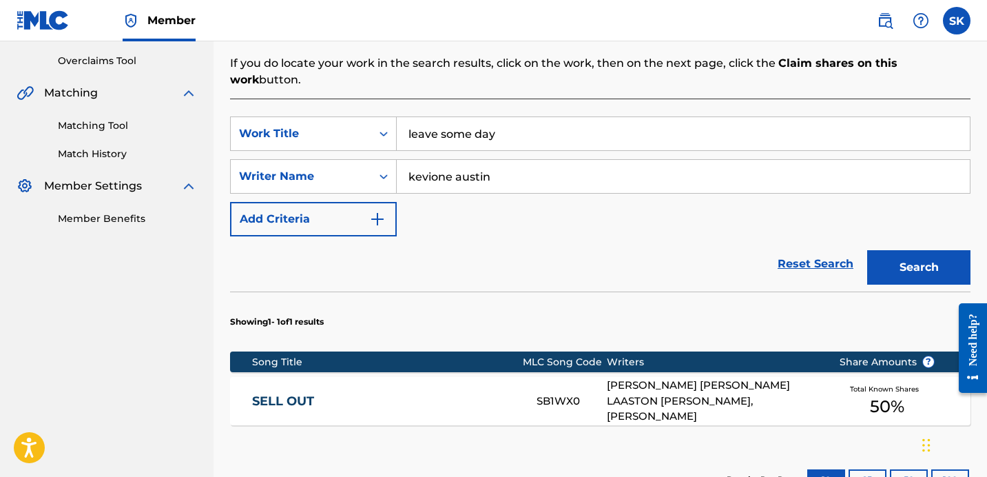
click at [867, 250] on button "Search" at bounding box center [918, 267] width 103 height 34
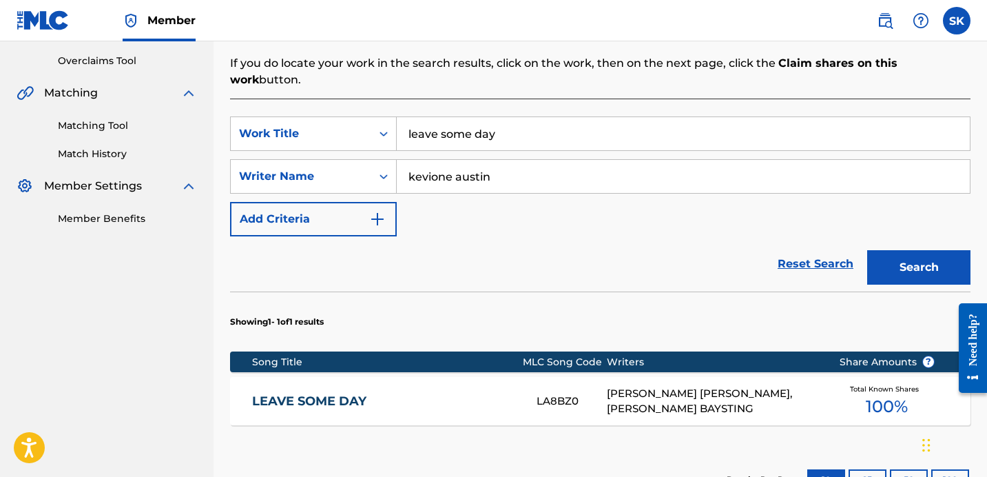
click at [645, 297] on section "Showing 1 - 1 of 1 results" at bounding box center [600, 317] width 740 height 53
click at [477, 126] on input "leave some day" at bounding box center [683, 133] width 573 height 33
click at [867, 250] on button "Search" at bounding box center [918, 267] width 103 height 34
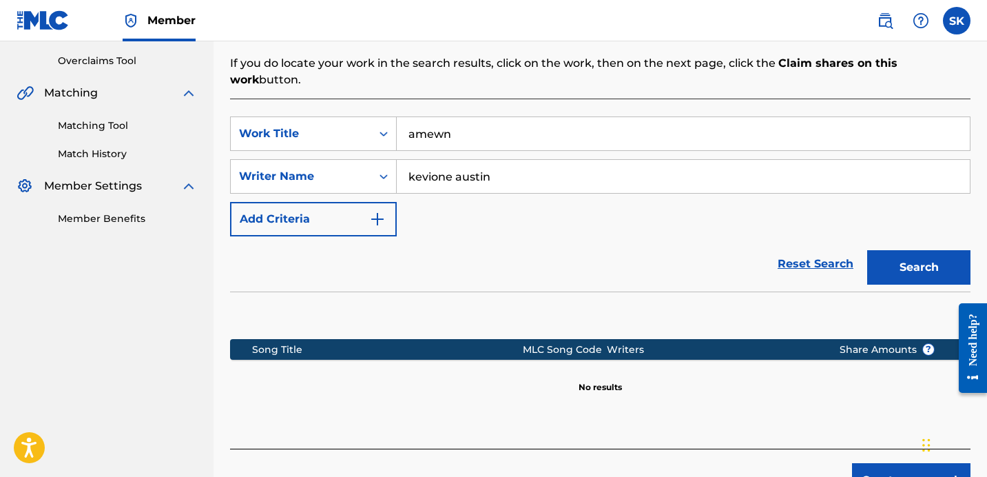
click at [477, 126] on input "amewn" at bounding box center [683, 133] width 573 height 33
click at [867, 250] on button "Search" at bounding box center [918, 267] width 103 height 34
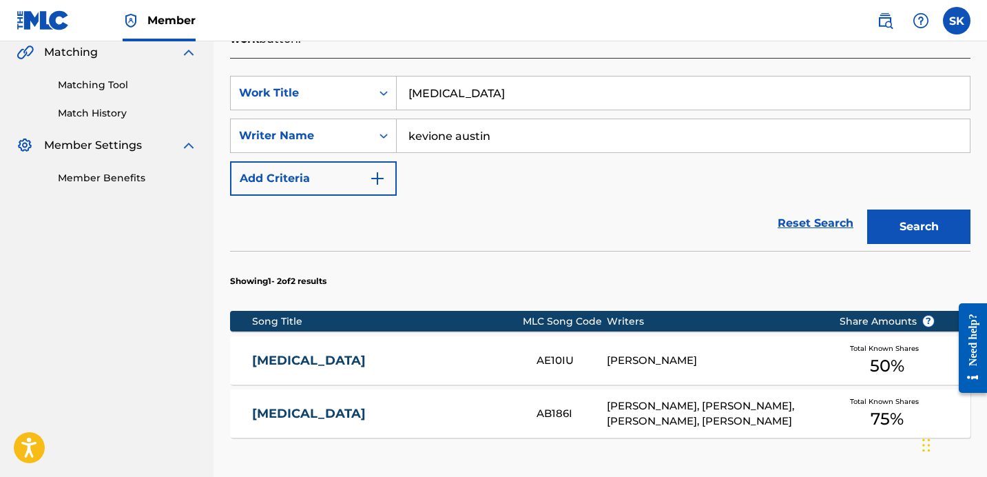
scroll to position [332, 0]
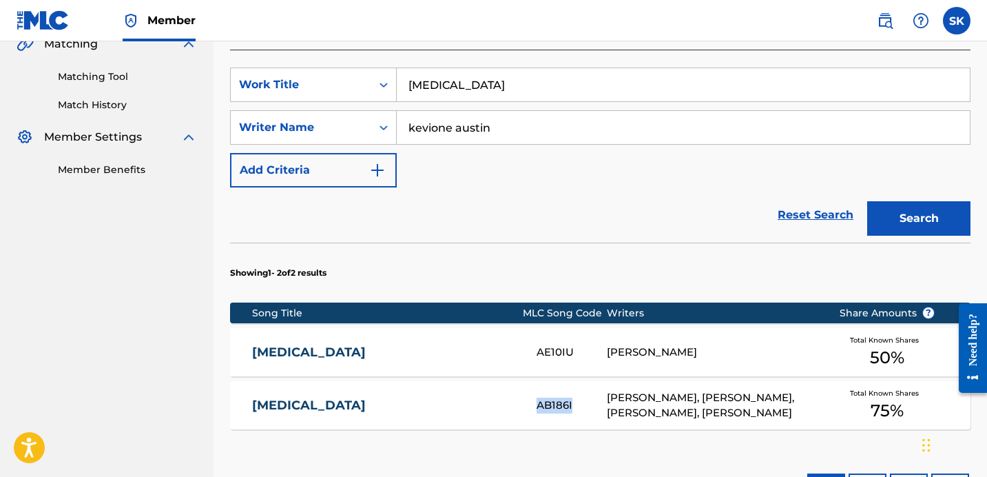
click at [612, 74] on input "[MEDICAL_DATA]" at bounding box center [683, 84] width 573 height 33
click at [867, 201] on button "Search" at bounding box center [918, 218] width 103 height 34
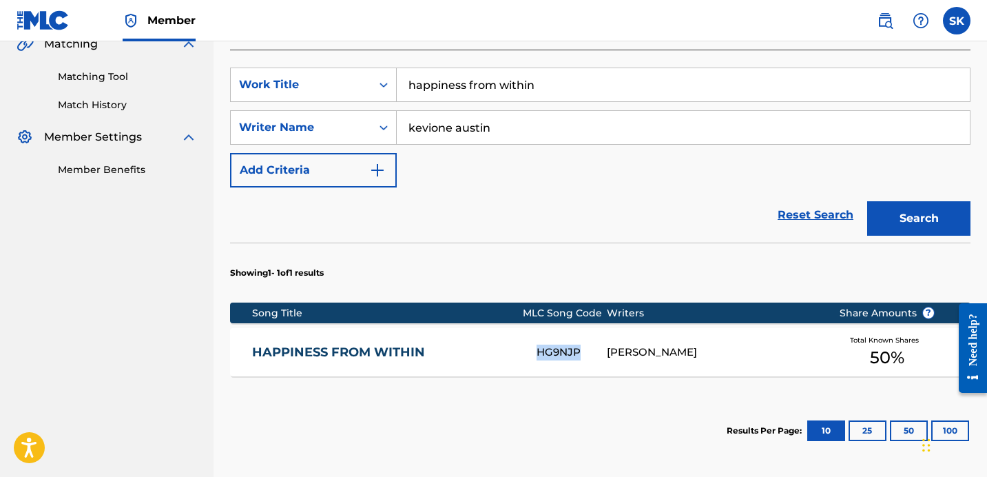
click at [519, 70] on input "happiness from within" at bounding box center [683, 84] width 573 height 33
click at [519, 71] on input "happiness from within" at bounding box center [683, 84] width 573 height 33
click at [867, 201] on button "Search" at bounding box center [918, 218] width 103 height 34
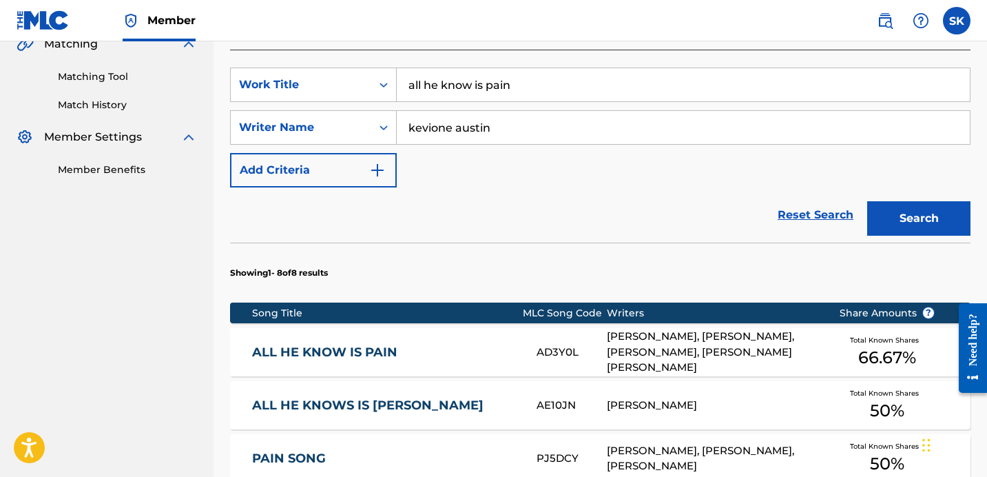
click at [658, 207] on div "Reset Search Search" at bounding box center [600, 214] width 740 height 55
click at [523, 209] on div "Reset Search Search" at bounding box center [600, 214] width 740 height 55
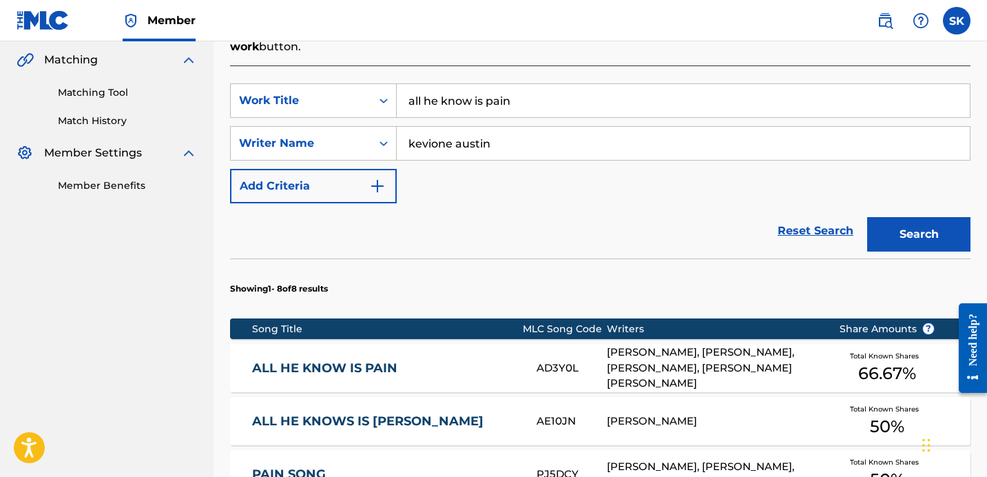
scroll to position [300, 0]
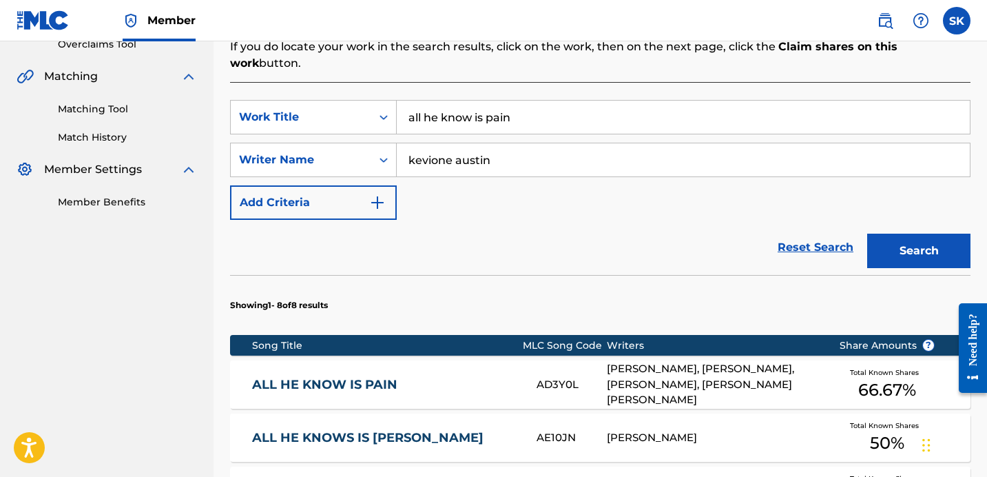
click at [503, 101] on input "all he know is pain" at bounding box center [683, 117] width 573 height 33
click at [867, 233] on button "Search" at bounding box center [918, 250] width 103 height 34
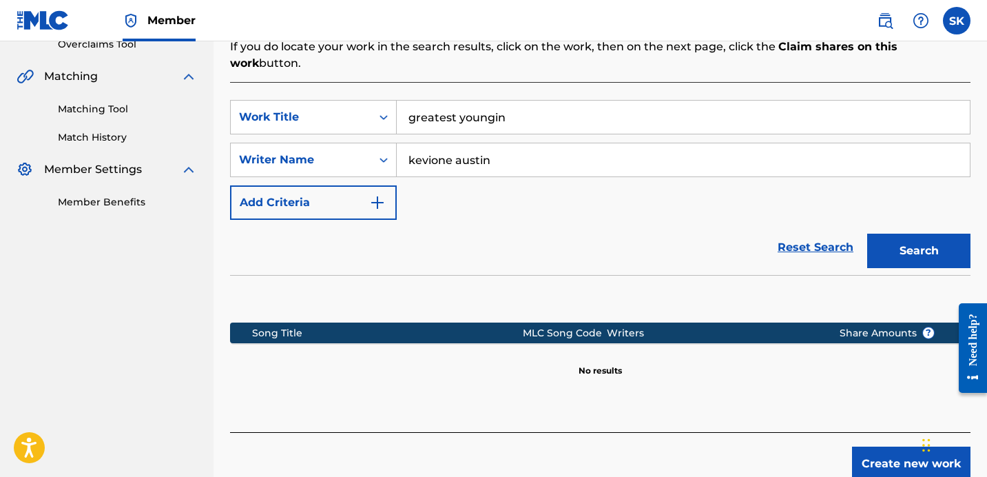
click at [556, 104] on input "greatest youngin" at bounding box center [683, 117] width 573 height 33
click at [556, 105] on input "greatest youngin" at bounding box center [683, 117] width 573 height 33
click at [867, 233] on button "Search" at bounding box center [918, 250] width 103 height 34
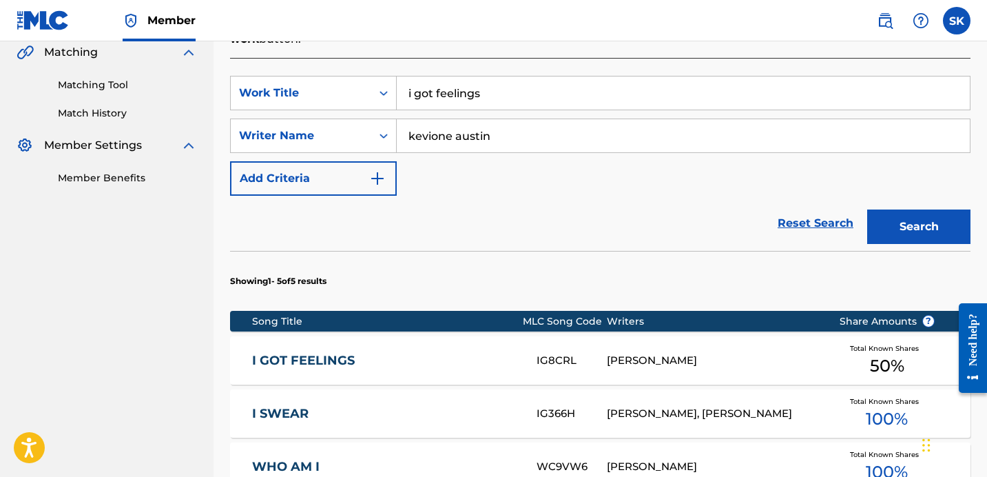
scroll to position [324, 0]
click at [724, 76] on input "i got feelings" at bounding box center [683, 92] width 573 height 33
click at [867, 209] on button "Search" at bounding box center [918, 226] width 103 height 34
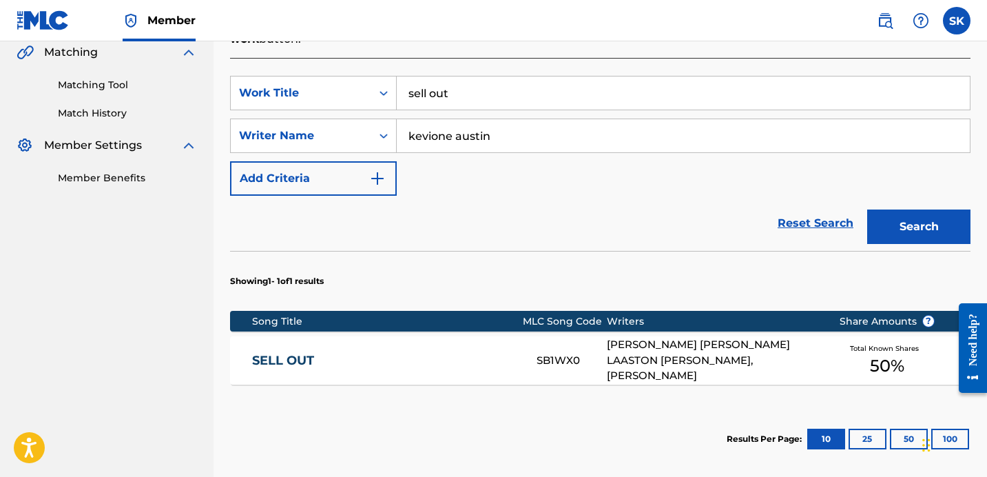
click at [571, 76] on input "sell out" at bounding box center [683, 92] width 573 height 33
click at [569, 76] on input "sell out" at bounding box center [683, 92] width 573 height 33
click at [867, 209] on button "Search" at bounding box center [918, 226] width 103 height 34
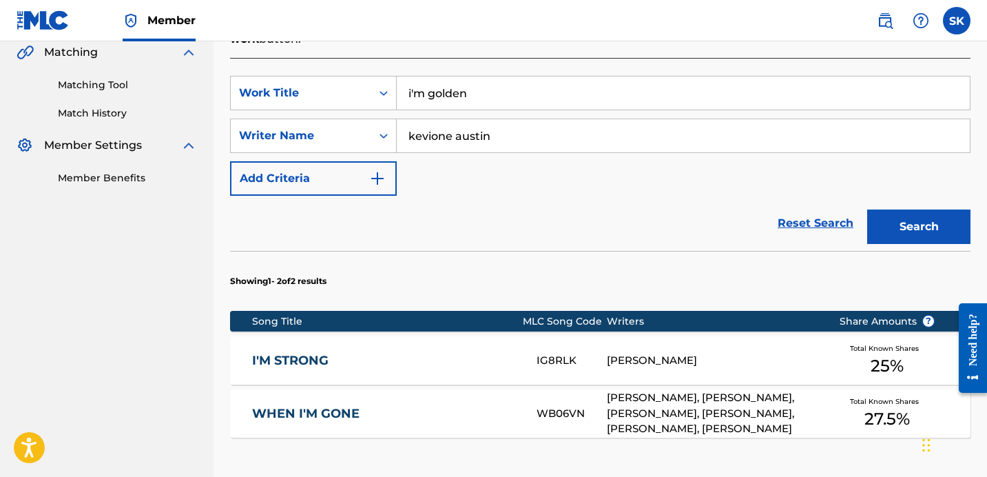
click at [561, 87] on input "i'm golden" at bounding box center [683, 92] width 573 height 33
click at [561, 86] on input "i'm golden" at bounding box center [683, 92] width 573 height 33
click at [561, 87] on input "i'm golden" at bounding box center [683, 92] width 573 height 33
click at [867, 209] on button "Search" at bounding box center [918, 226] width 103 height 34
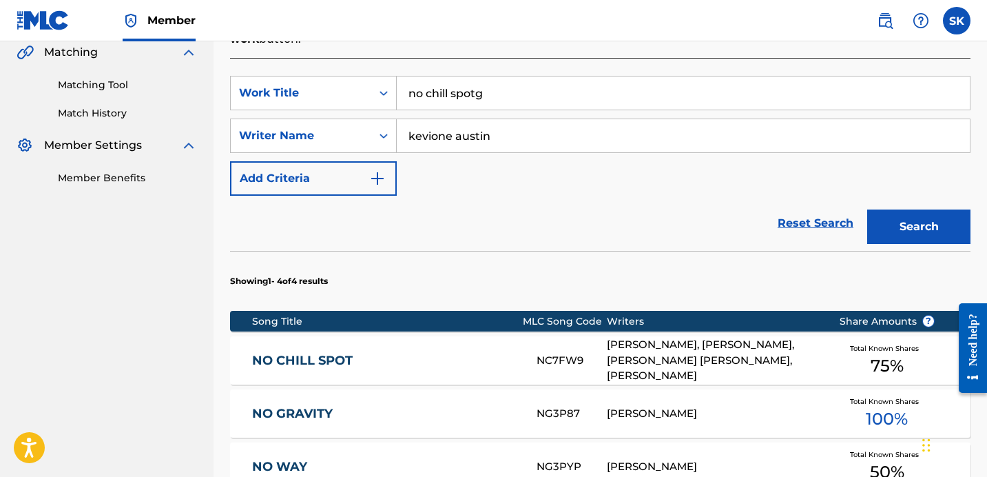
click at [598, 78] on input "no chill spotg" at bounding box center [683, 92] width 573 height 33
click at [867, 209] on button "Search" at bounding box center [918, 226] width 103 height 34
click at [466, 76] on input "no chill spot" at bounding box center [683, 92] width 573 height 33
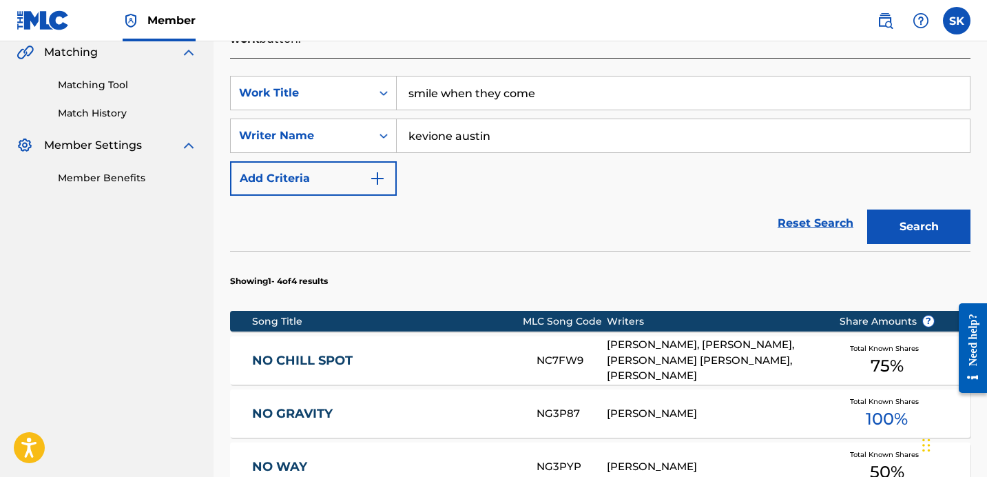
click at [867, 209] on button "Search" at bounding box center [918, 226] width 103 height 34
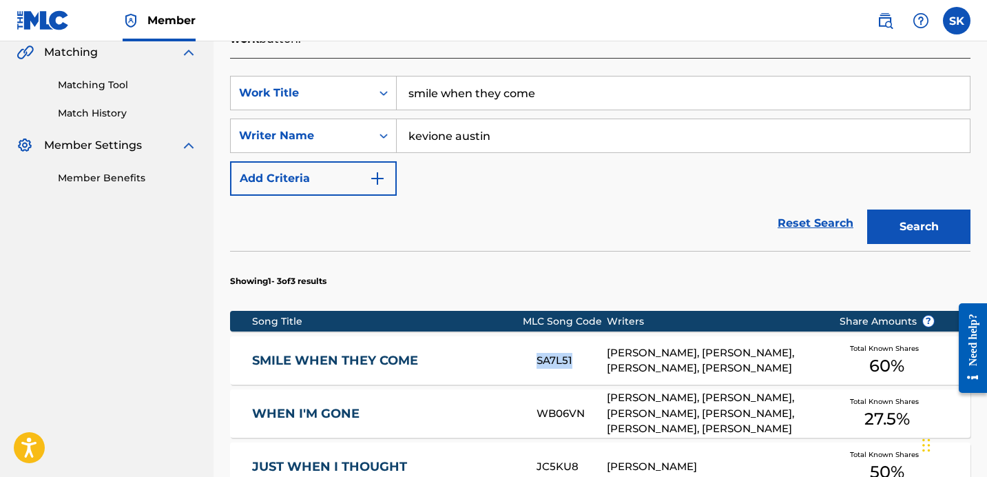
click at [545, 79] on input "smile when they come" at bounding box center [683, 92] width 573 height 33
click at [867, 209] on button "Search" at bounding box center [918, 226] width 103 height 34
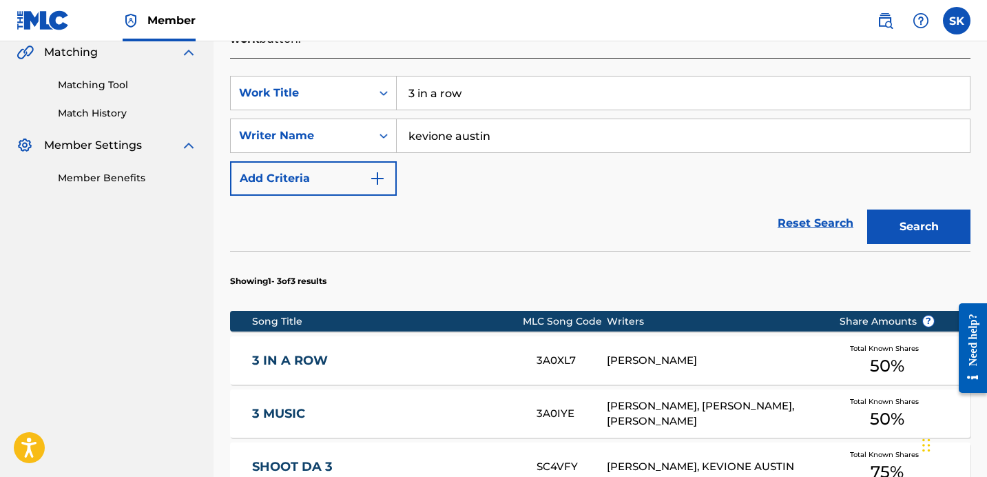
click at [982, 251] on div "Register Work Search Enter Work Details Add Writers Add Publishers & Shares Add…" at bounding box center [600, 205] width 773 height 907
click at [512, 76] on input "3 in a row" at bounding box center [683, 92] width 573 height 33
click at [508, 79] on input "3 in a row" at bounding box center [683, 92] width 573 height 33
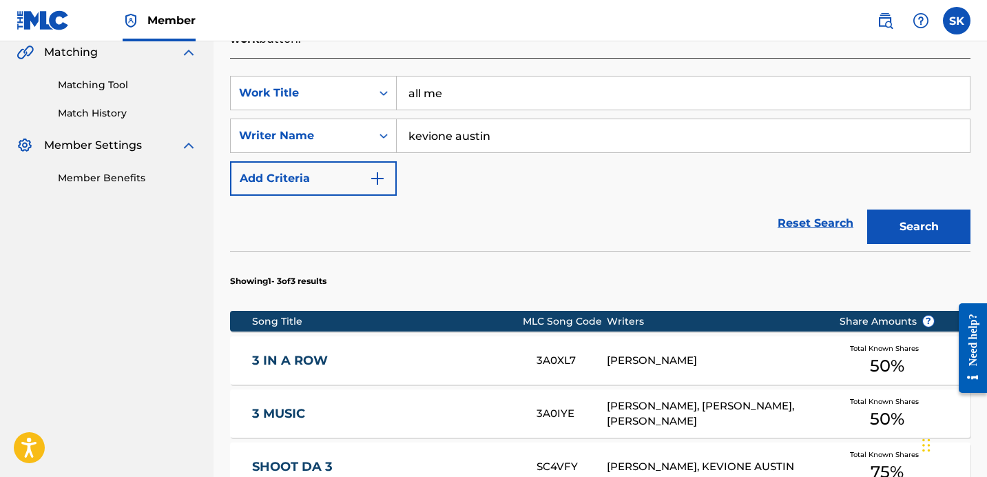
click at [867, 209] on button "Search" at bounding box center [918, 226] width 103 height 34
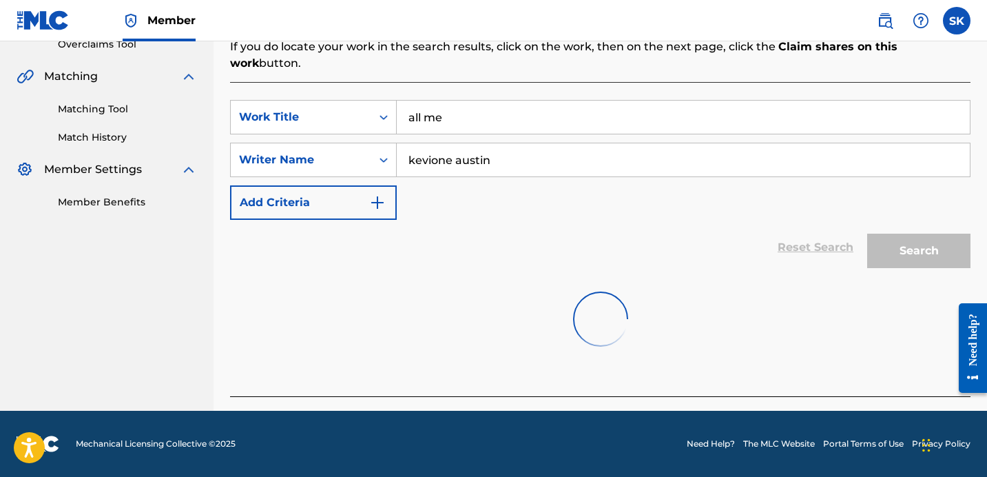
scroll to position [283, 0]
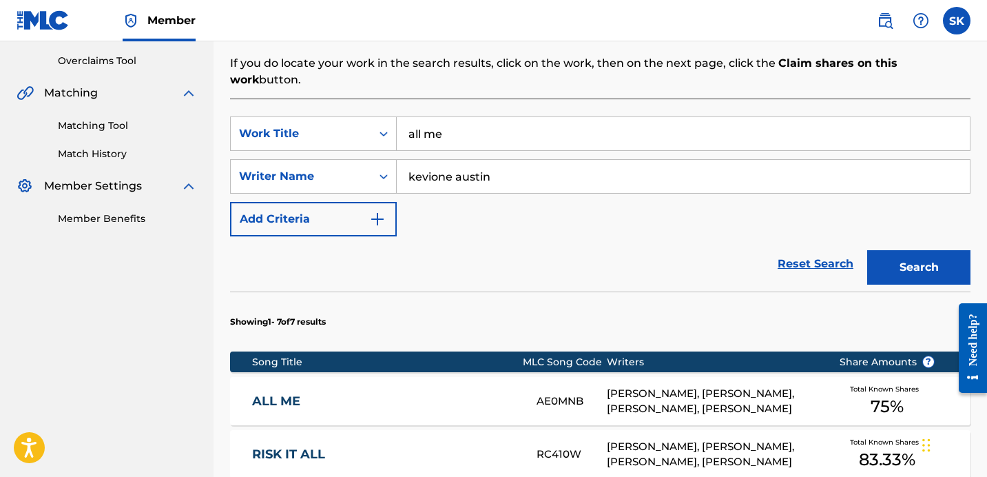
click at [489, 249] on div "Reset Search Search" at bounding box center [600, 263] width 740 height 55
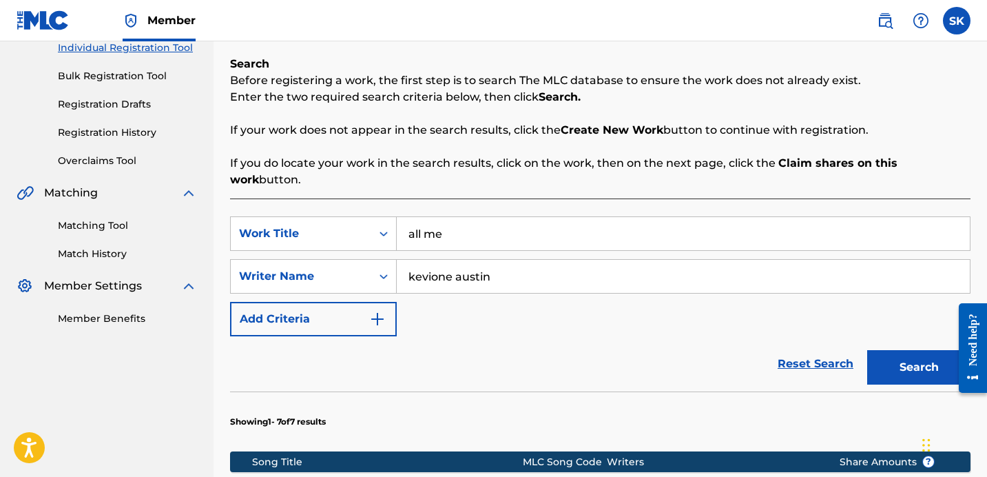
scroll to position [260, 0]
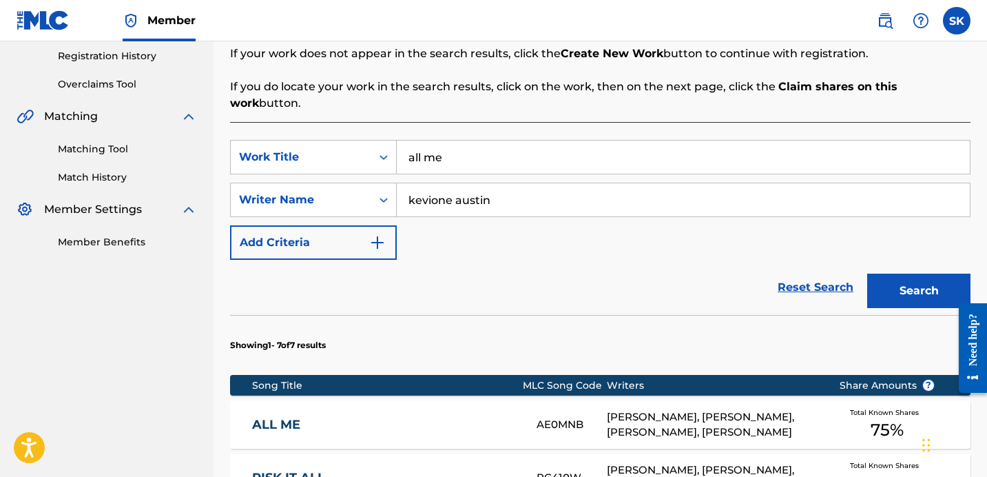
click at [463, 161] on div "SearchWithCriteria4030a5de-2ddb-418c-8e9f-1a4b25df6741 Work Title all me Search…" at bounding box center [600, 200] width 740 height 120
click at [464, 145] on input "all me" at bounding box center [683, 157] width 573 height 33
click at [867, 273] on button "Search" at bounding box center [918, 290] width 103 height 34
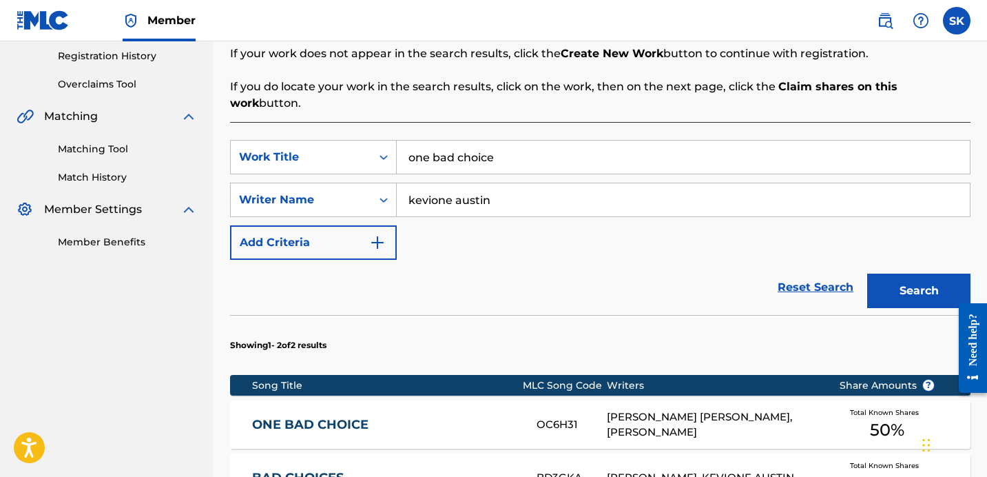
click at [568, 141] on input "one bad choice" at bounding box center [683, 157] width 573 height 33
click at [867, 273] on button "Search" at bounding box center [918, 290] width 103 height 34
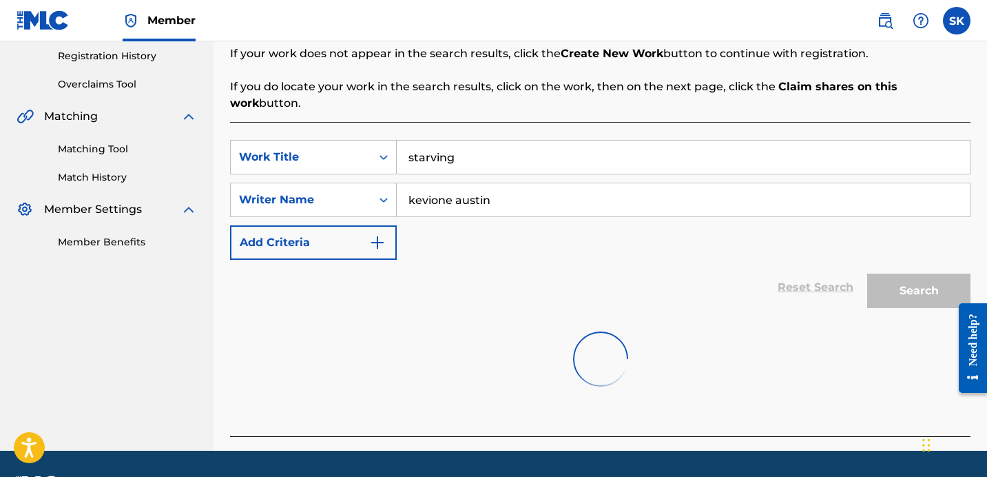
click at [867, 273] on button "Search" at bounding box center [918, 290] width 103 height 34
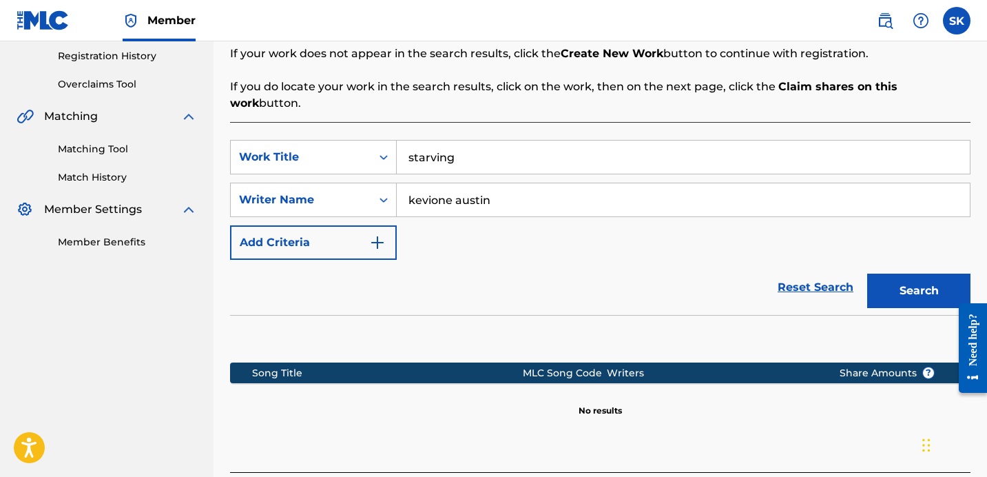
click at [867, 273] on button "Search" at bounding box center [918, 290] width 103 height 34
click at [526, 141] on input "starving" at bounding box center [683, 157] width 573 height 33
click at [867, 273] on button "Search" at bounding box center [918, 290] width 103 height 34
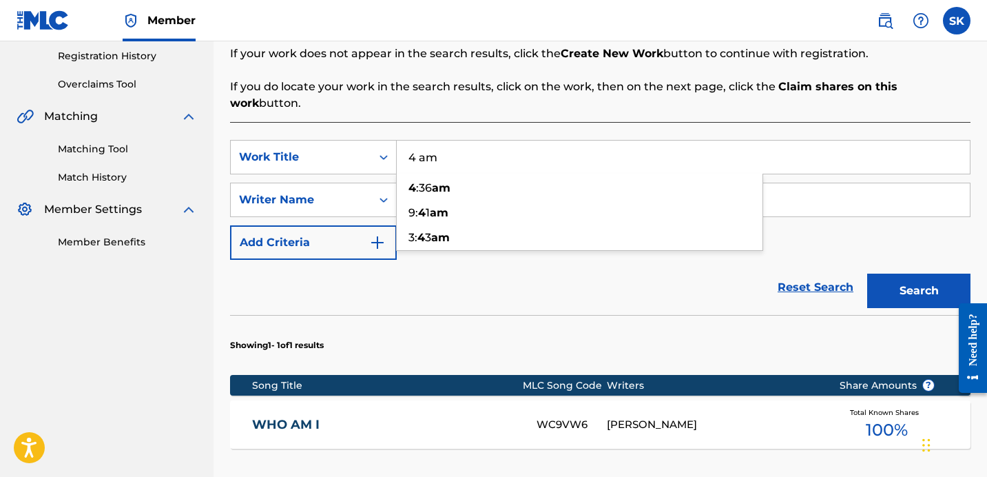
click at [753, 75] on div "Search Before registering a work, the first step is to search The MLC database …" at bounding box center [600, 45] width 740 height 132
click at [457, 143] on input "4 am" at bounding box center [683, 157] width 573 height 33
click at [456, 143] on input "4 am" at bounding box center [683, 157] width 573 height 33
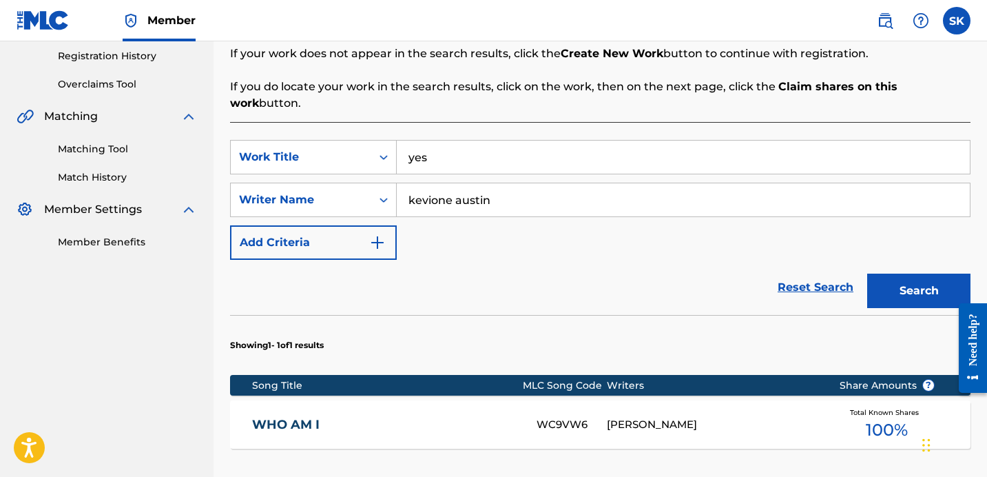
click at [867, 273] on button "Search" at bounding box center [918, 290] width 103 height 34
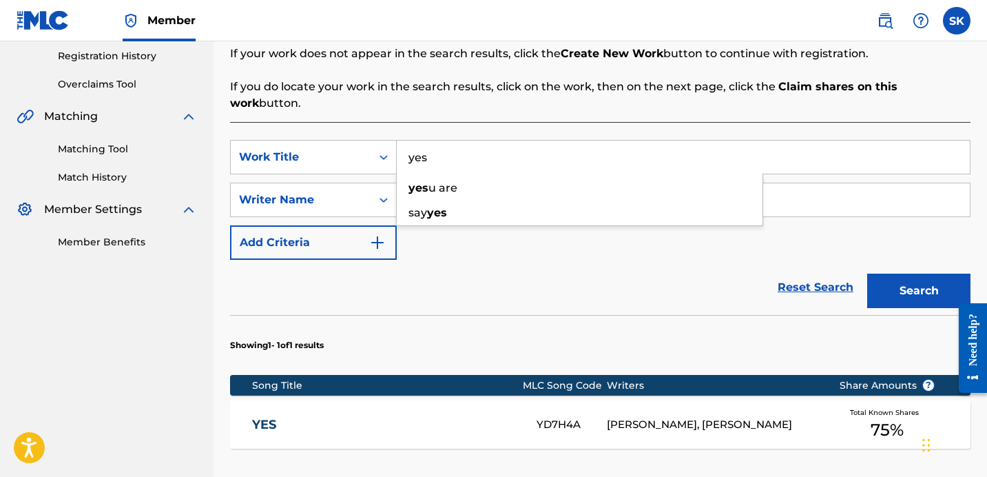
click at [603, 98] on div "Search Before registering a work, the first step is to search The MLC database …" at bounding box center [600, 273] width 740 height 589
click at [444, 151] on input "yes" at bounding box center [683, 157] width 573 height 33
click at [867, 273] on button "Search" at bounding box center [918, 290] width 103 height 34
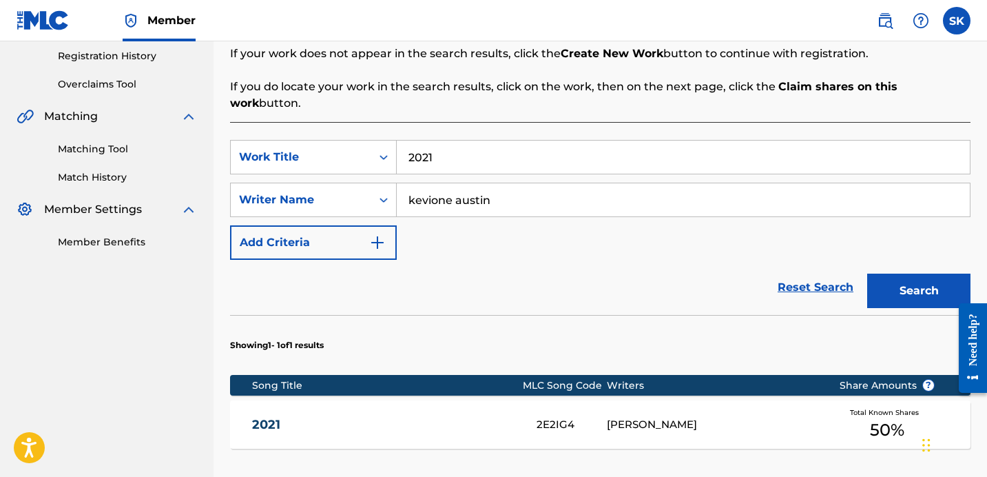
click at [446, 146] on input "2021" at bounding box center [683, 157] width 573 height 33
click at [445, 146] on input "2021" at bounding box center [683, 157] width 573 height 33
click at [445, 147] on input "2021" at bounding box center [683, 157] width 573 height 33
click at [867, 273] on button "Search" at bounding box center [918, 290] width 103 height 34
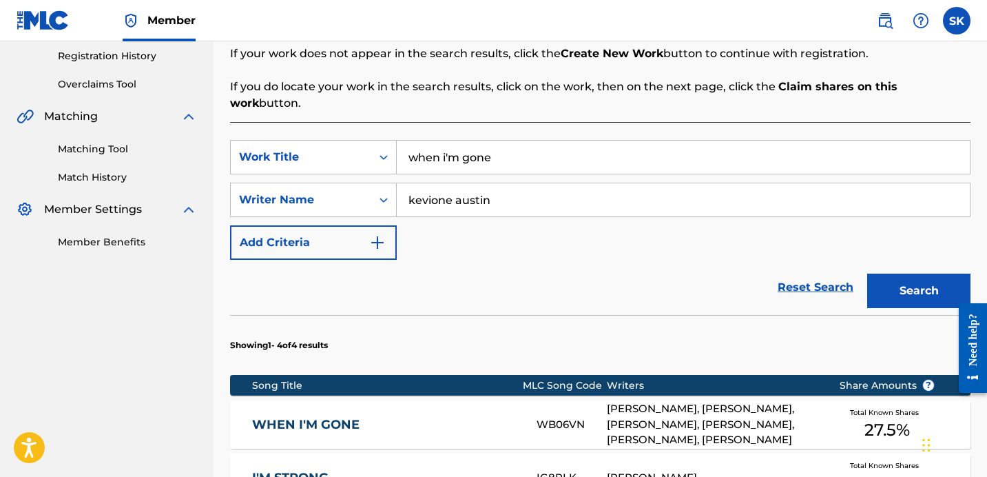
click at [455, 141] on input "when i'm gone" at bounding box center [683, 157] width 573 height 33
click at [867, 273] on button "Search" at bounding box center [918, 290] width 103 height 34
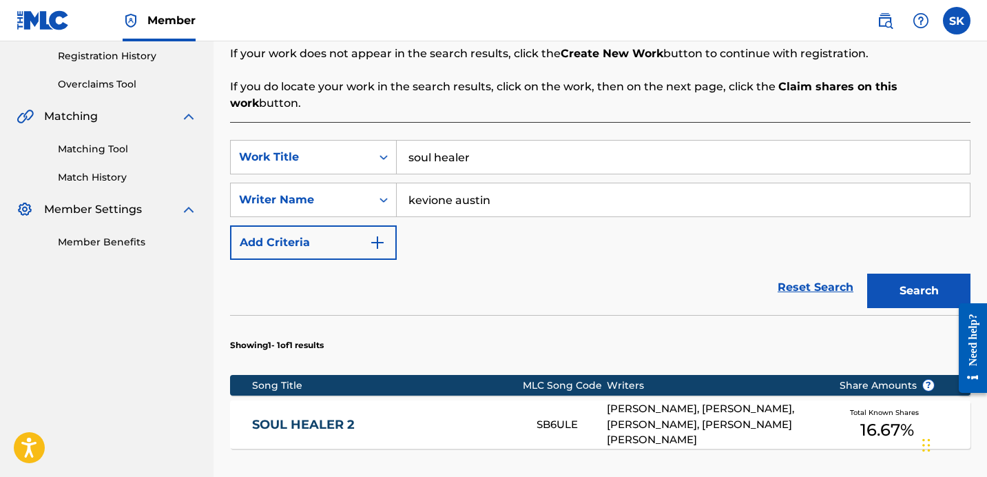
click at [500, 183] on input "kevione austin" at bounding box center [683, 199] width 573 height 33
click at [501, 149] on input "soul healer" at bounding box center [683, 157] width 573 height 33
click at [867, 273] on button "Search" at bounding box center [918, 290] width 103 height 34
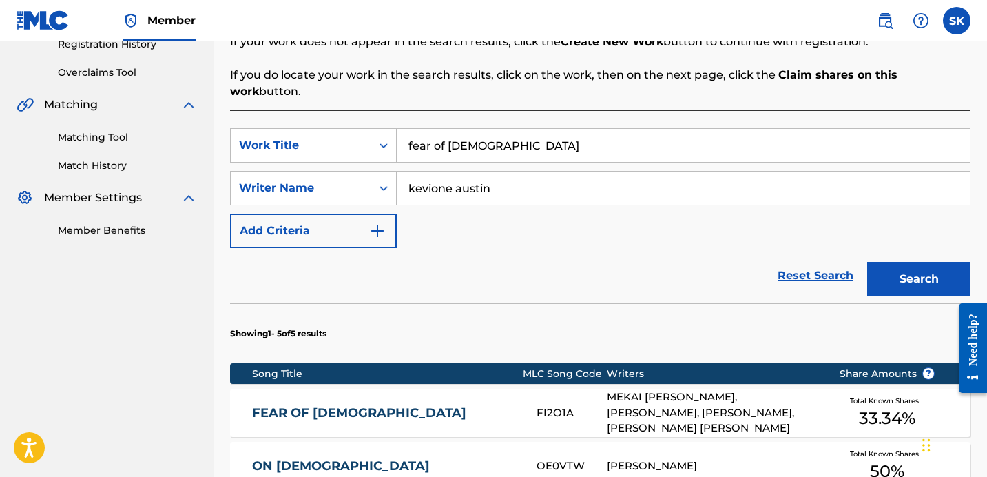
scroll to position [284, 0]
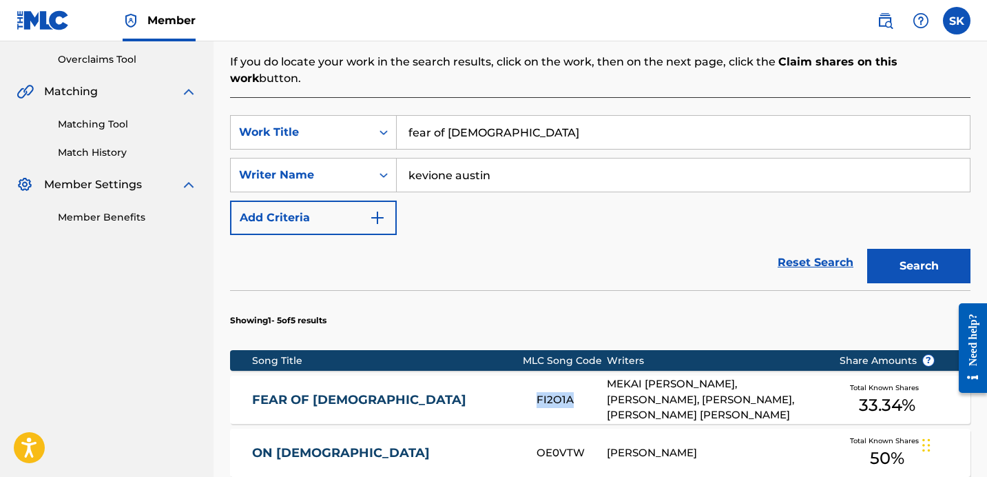
click at [439, 120] on input "fear of [DEMOGRAPHIC_DATA]" at bounding box center [683, 132] width 573 height 33
click at [438, 120] on input "fear of [DEMOGRAPHIC_DATA]" at bounding box center [683, 132] width 573 height 33
click at [439, 121] on input "fear of [DEMOGRAPHIC_DATA]" at bounding box center [683, 132] width 573 height 33
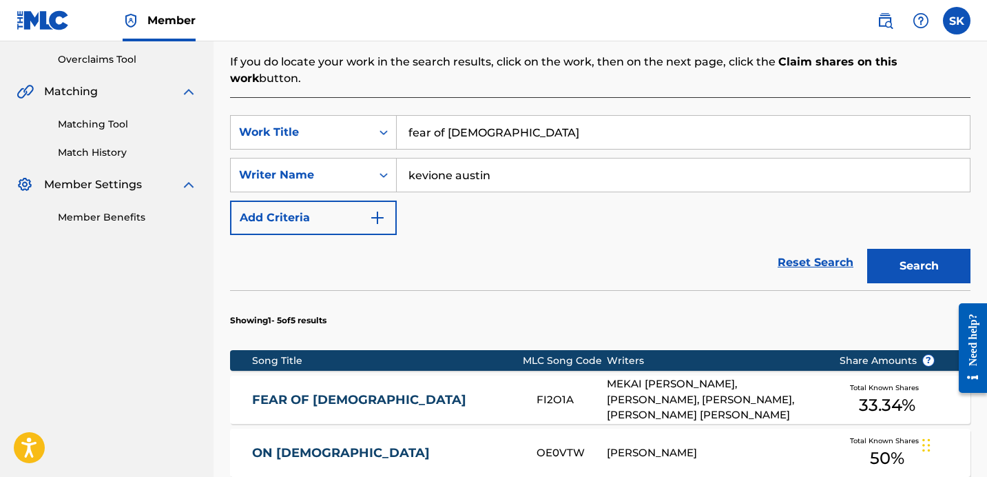
click at [439, 121] on input "fear of [DEMOGRAPHIC_DATA]" at bounding box center [683, 132] width 573 height 33
click at [867, 249] on button "Search" at bounding box center [918, 266] width 103 height 34
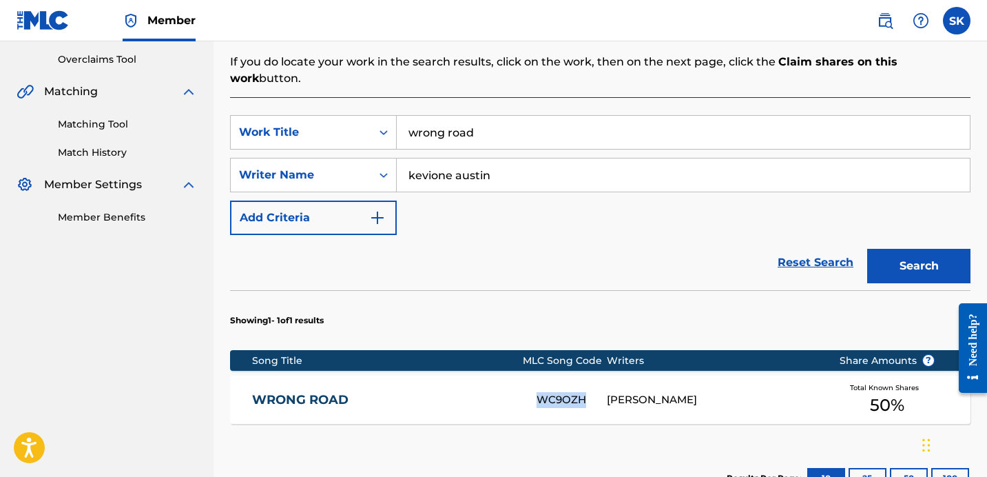
click at [459, 118] on input "wrong road" at bounding box center [683, 132] width 573 height 33
click at [867, 249] on button "Search" at bounding box center [918, 266] width 103 height 34
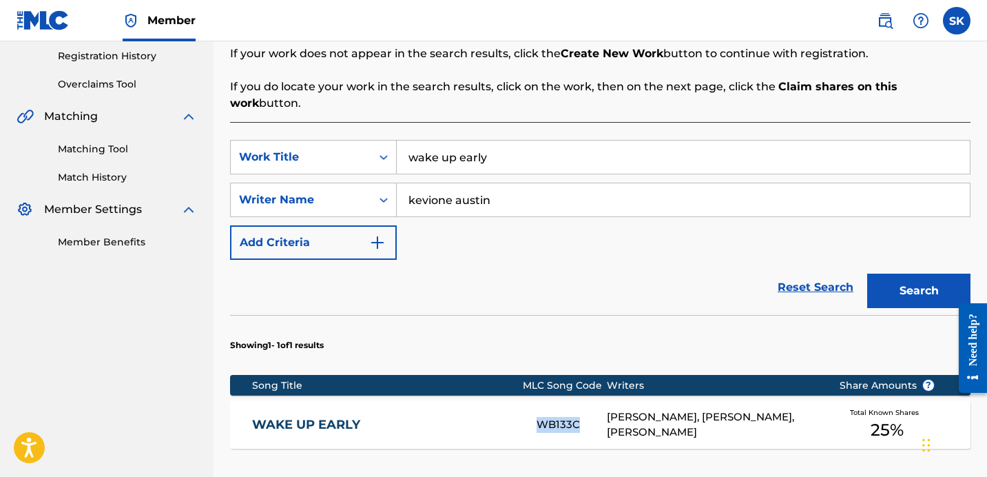
scroll to position [258, 0]
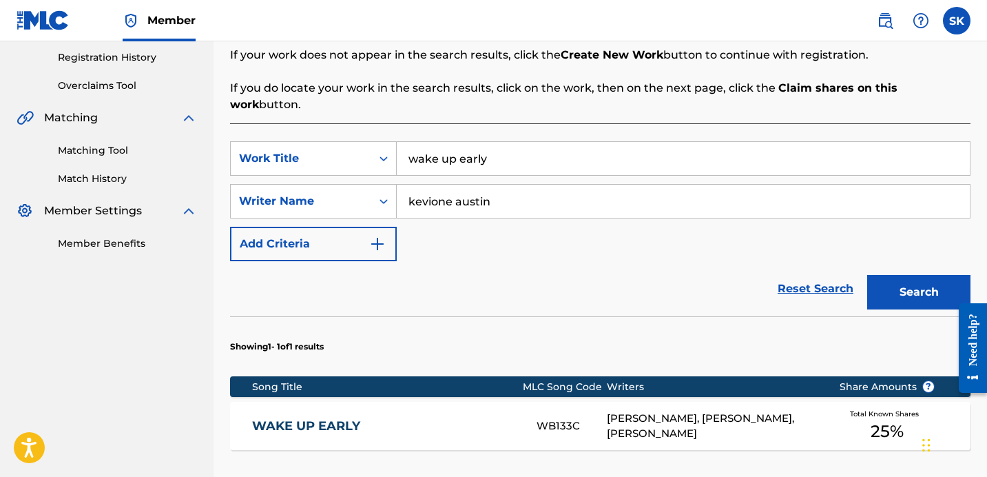
click at [447, 142] on input "wake up early" at bounding box center [683, 158] width 573 height 33
click at [446, 142] on input "wake up early" at bounding box center [683, 158] width 573 height 33
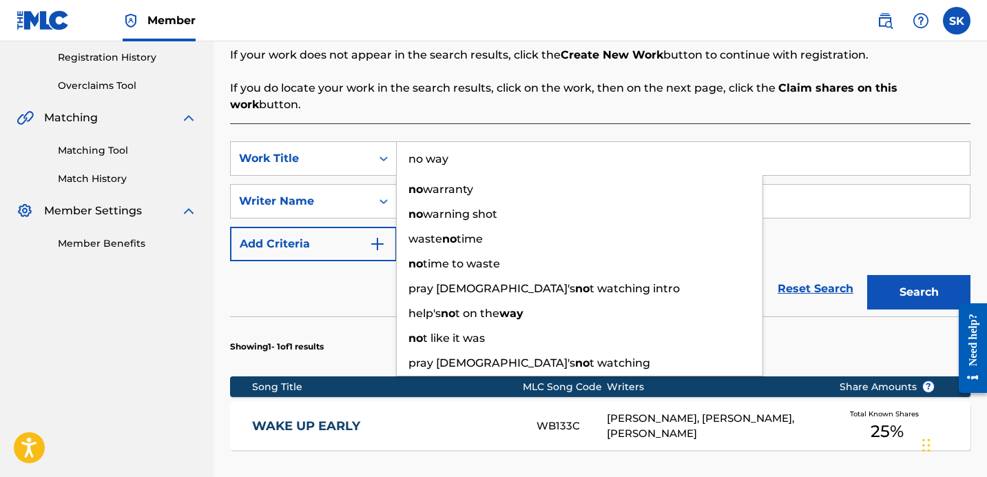
click at [867, 275] on button "Search" at bounding box center [918, 292] width 103 height 34
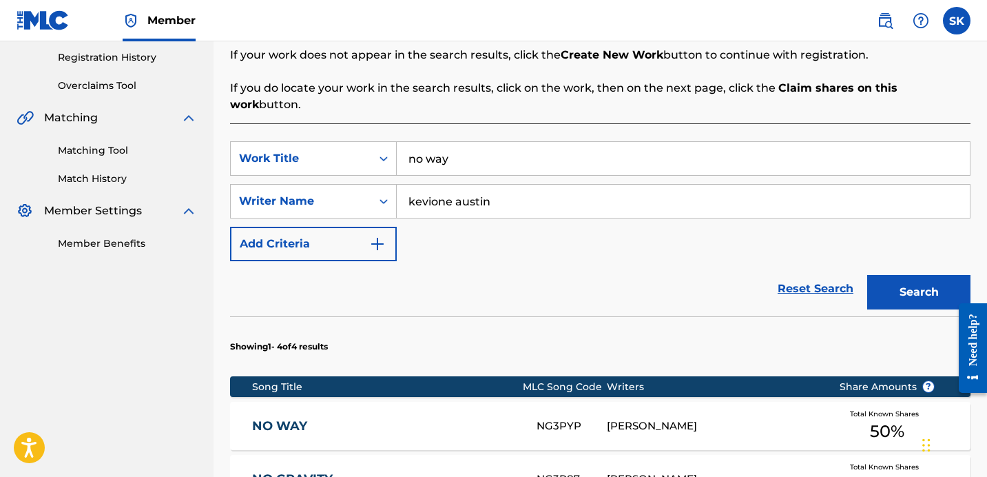
click at [514, 142] on input "no way" at bounding box center [683, 158] width 573 height 33
click at [513, 142] on input "no way" at bounding box center [683, 158] width 573 height 33
click at [512, 142] on input "no way" at bounding box center [683, 158] width 573 height 33
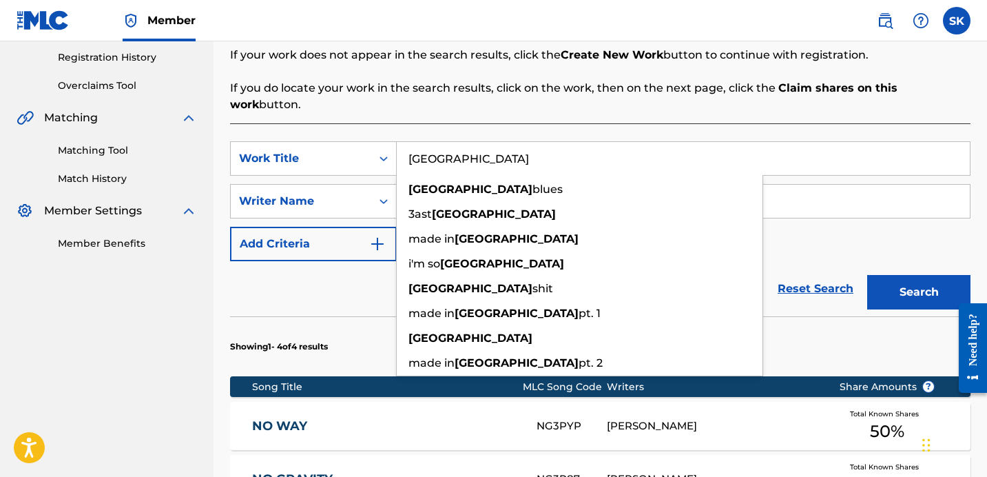
click at [867, 275] on button "Search" at bounding box center [918, 292] width 103 height 34
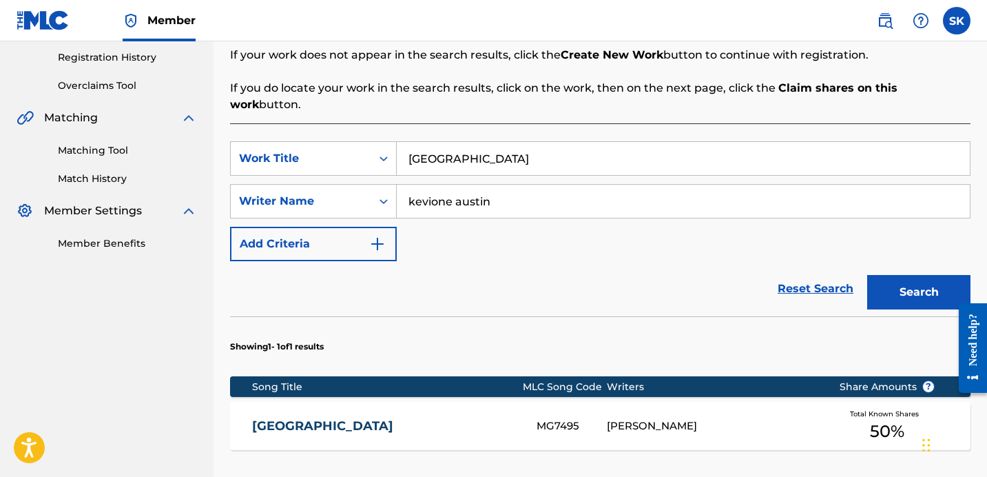
click at [469, 144] on input "[GEOGRAPHIC_DATA]" at bounding box center [683, 158] width 573 height 33
click at [867, 275] on button "Search" at bounding box center [918, 292] width 103 height 34
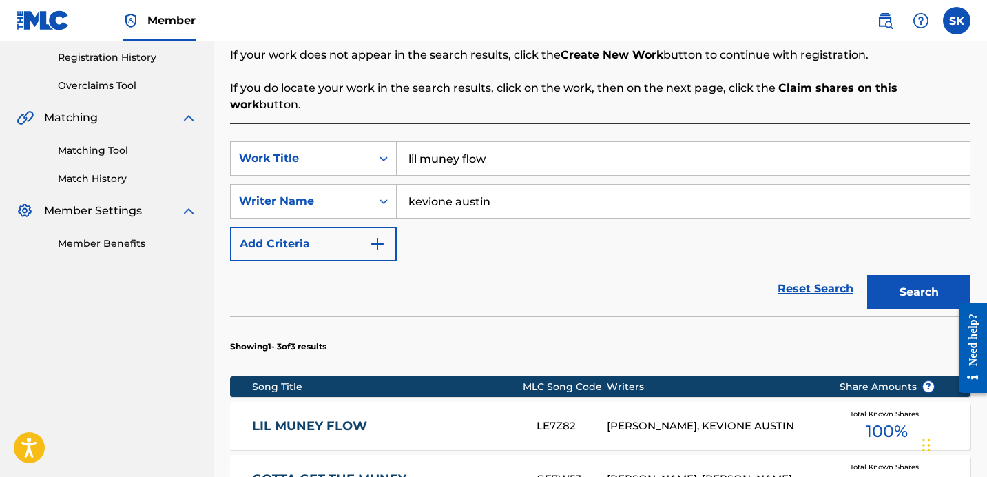
drag, startPoint x: 964, startPoint y: 233, endPoint x: 984, endPoint y: 251, distance: 26.3
click at [964, 233] on div "SearchWithCriteria4030a5de-2ddb-418c-8e9f-1a4b25df6741 Work Title lil muney flo…" at bounding box center [600, 201] width 740 height 120
click at [525, 142] on input "lil muney flow" at bounding box center [683, 158] width 573 height 33
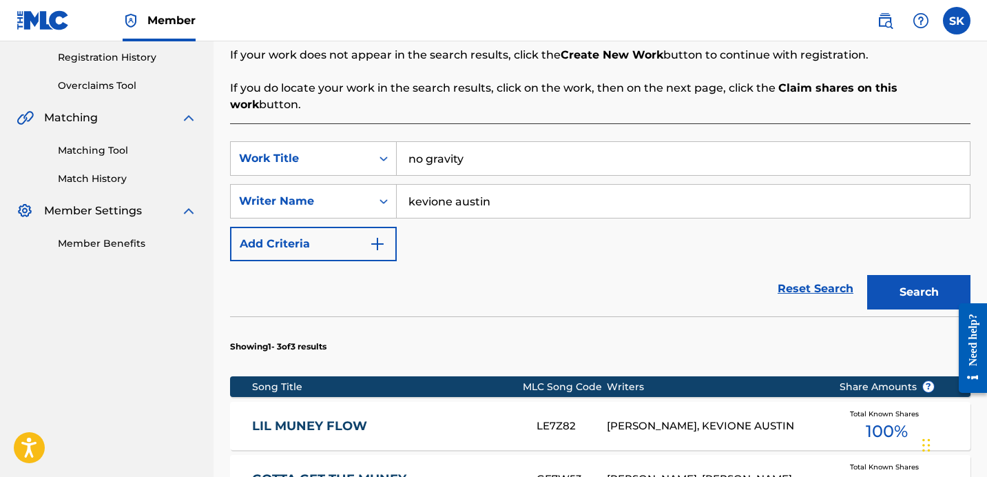
type input "no gravity"
click at [867, 275] on button "Search" at bounding box center [918, 292] width 103 height 34
